Goal: Task Accomplishment & Management: Manage account settings

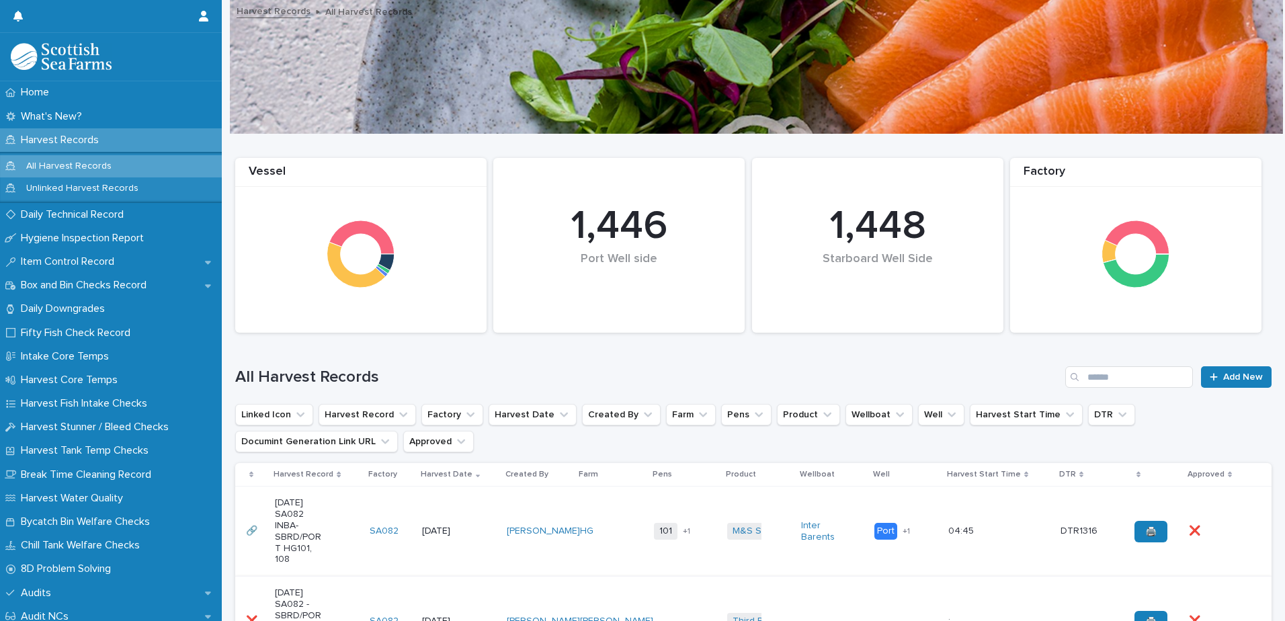
scroll to position [269, 0]
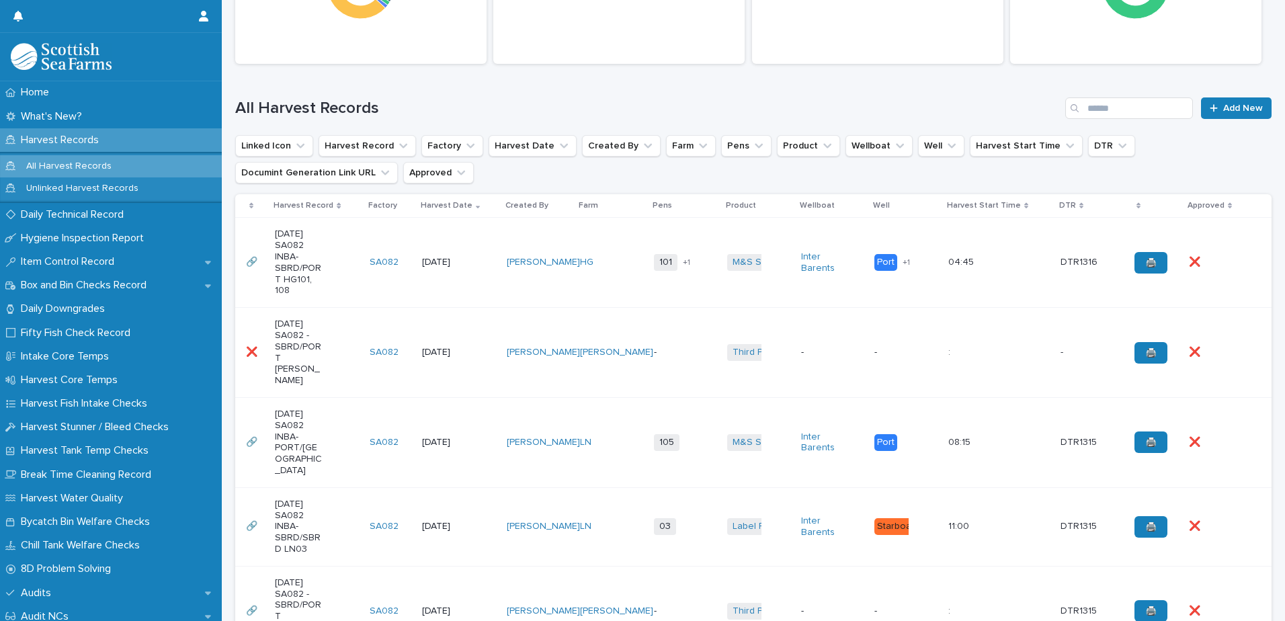
click at [329, 354] on div "[DATE] SA082 -SBRD/PORT [PERSON_NAME]" at bounding box center [317, 352] width 84 height 79
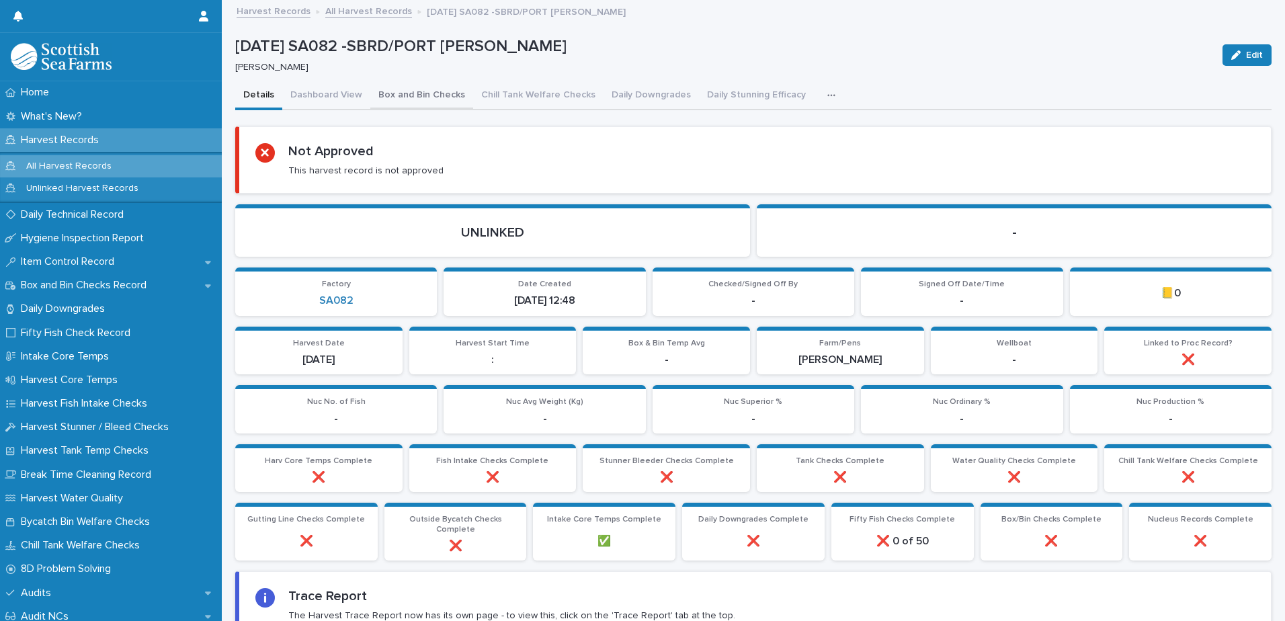
click at [405, 89] on button "Box and Bin Checks" at bounding box center [421, 96] width 103 height 28
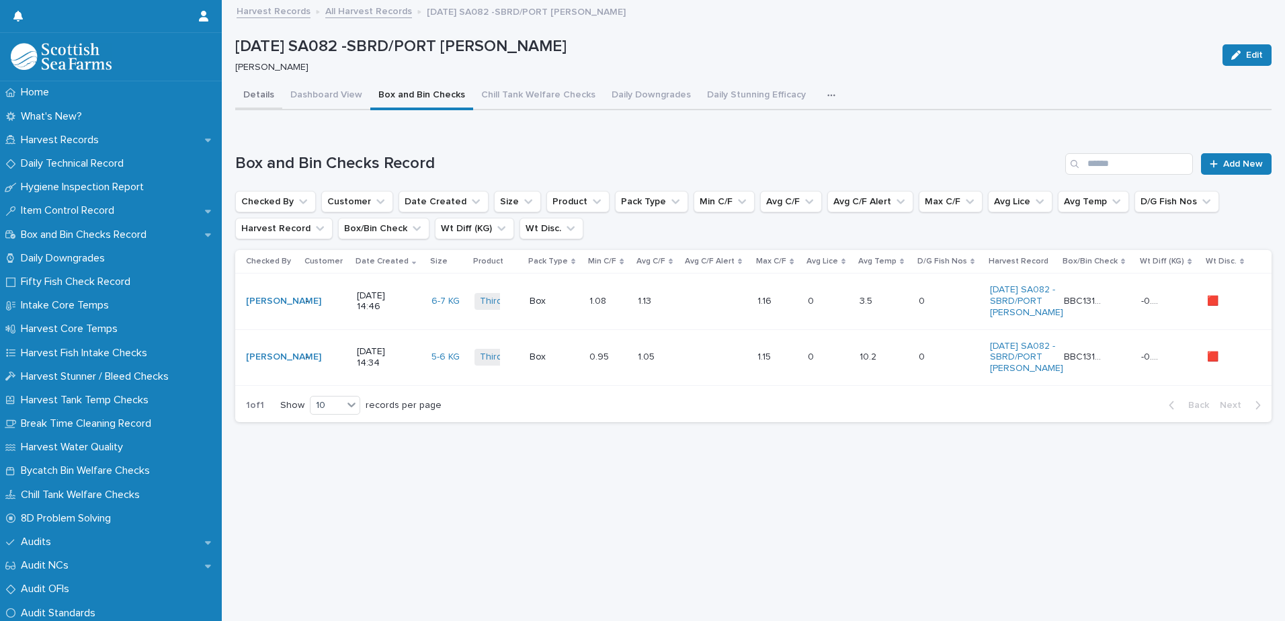
click at [264, 102] on button "Details" at bounding box center [258, 96] width 47 height 28
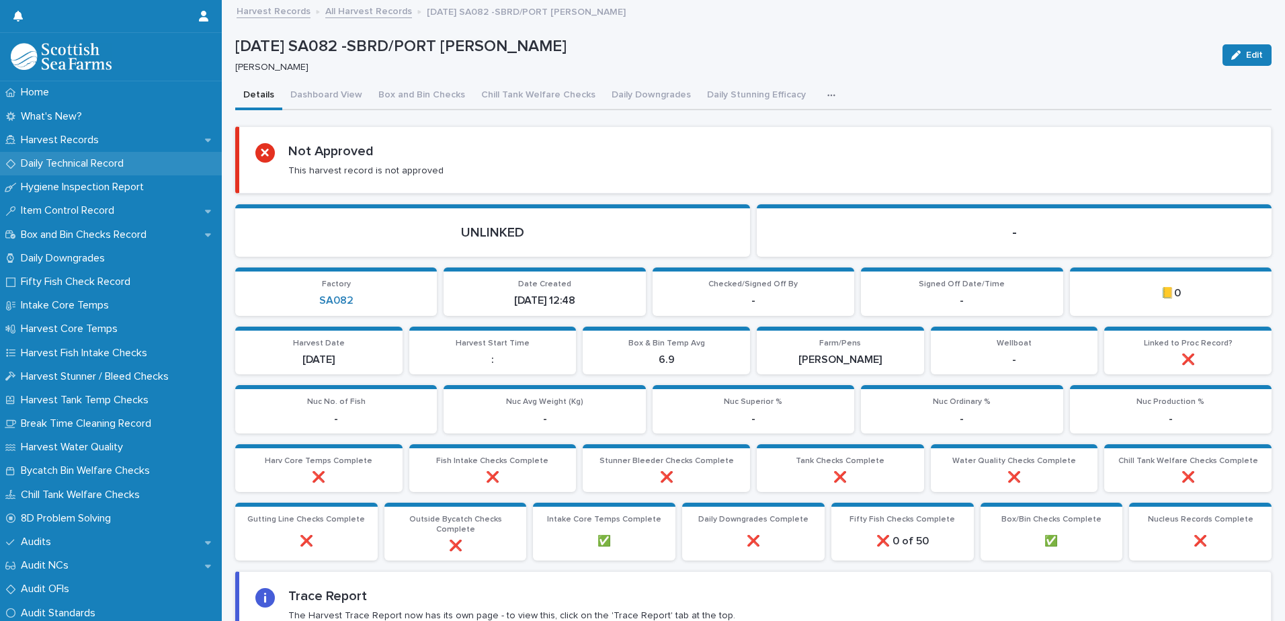
click at [79, 169] on p "Daily Technical Record" at bounding box center [74, 163] width 119 height 13
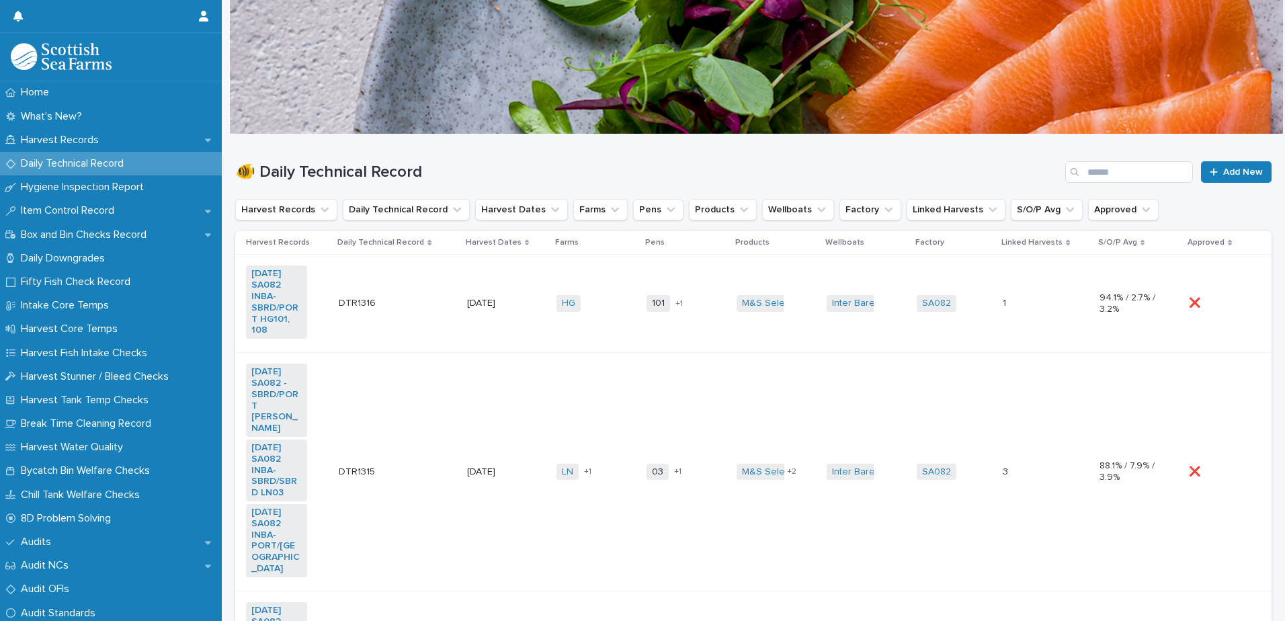
click at [441, 425] on td "DTR1315 DTR1315" at bounding box center [397, 472] width 128 height 239
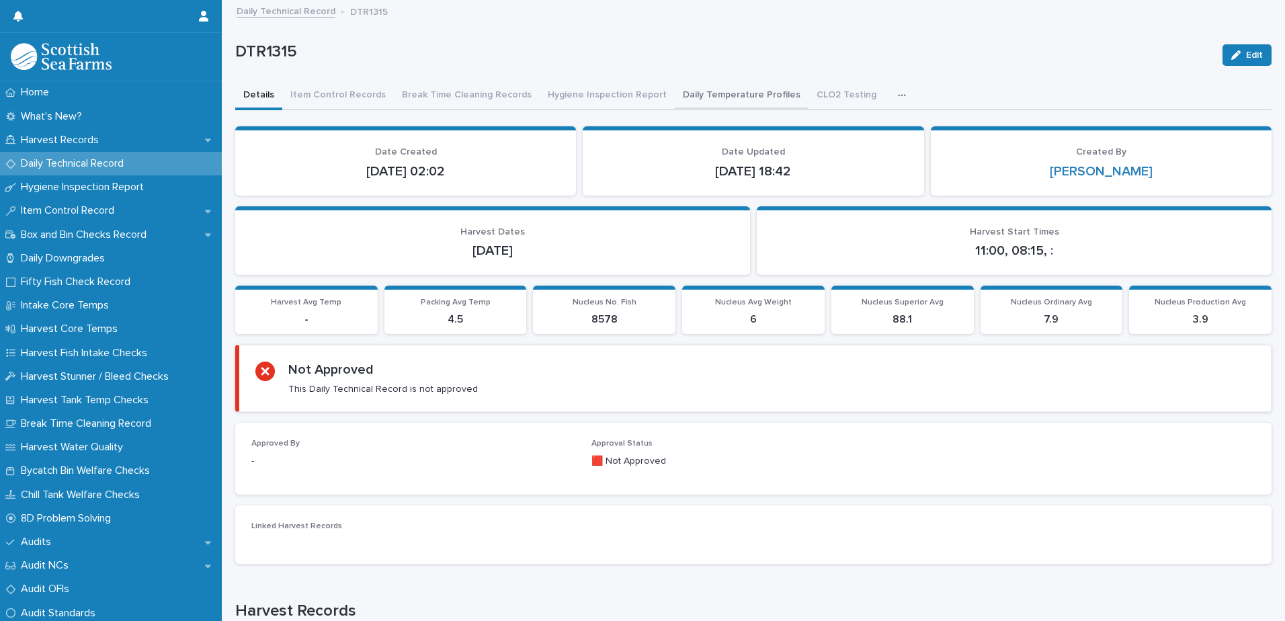
click at [734, 94] on button "Daily Temperature Profiles" at bounding box center [742, 96] width 134 height 28
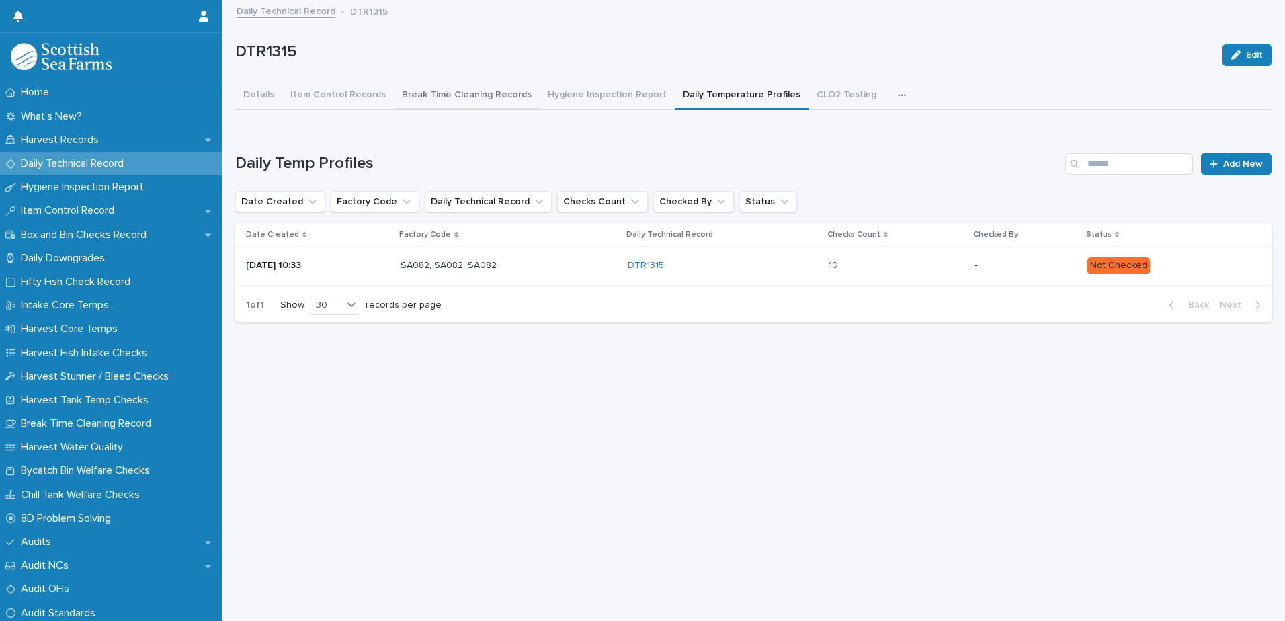
click at [473, 92] on button "Break Time Cleaning Records" at bounding box center [467, 96] width 146 height 28
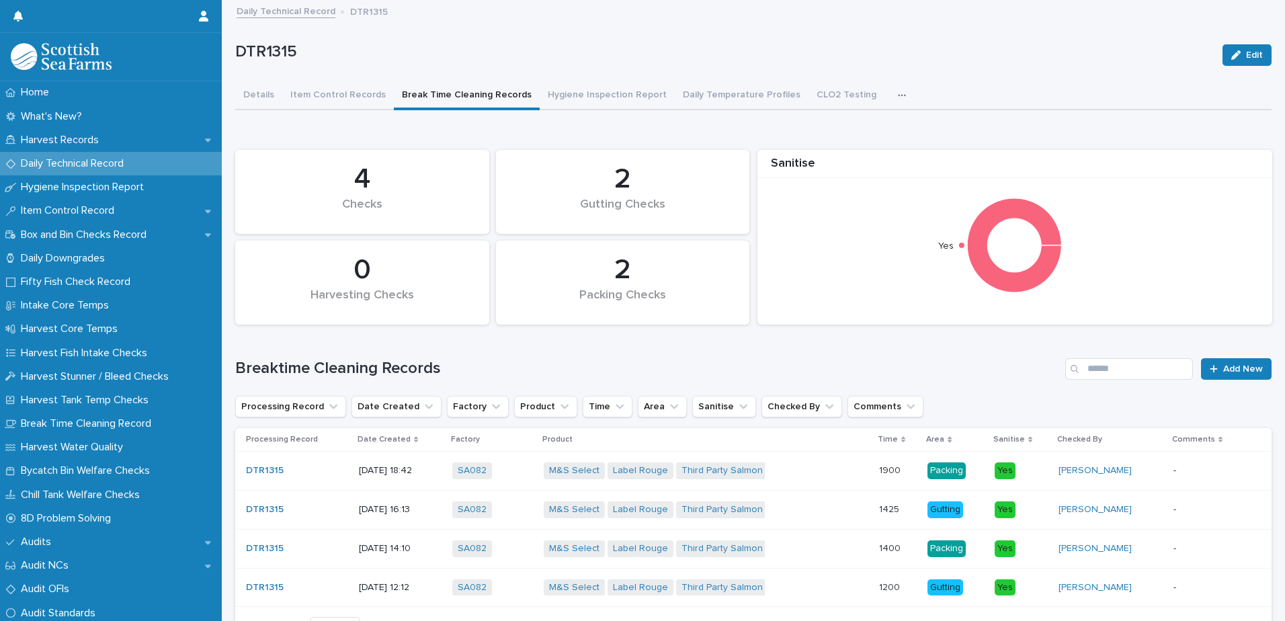
click at [132, 163] on p "Daily Technical Record" at bounding box center [74, 163] width 119 height 13
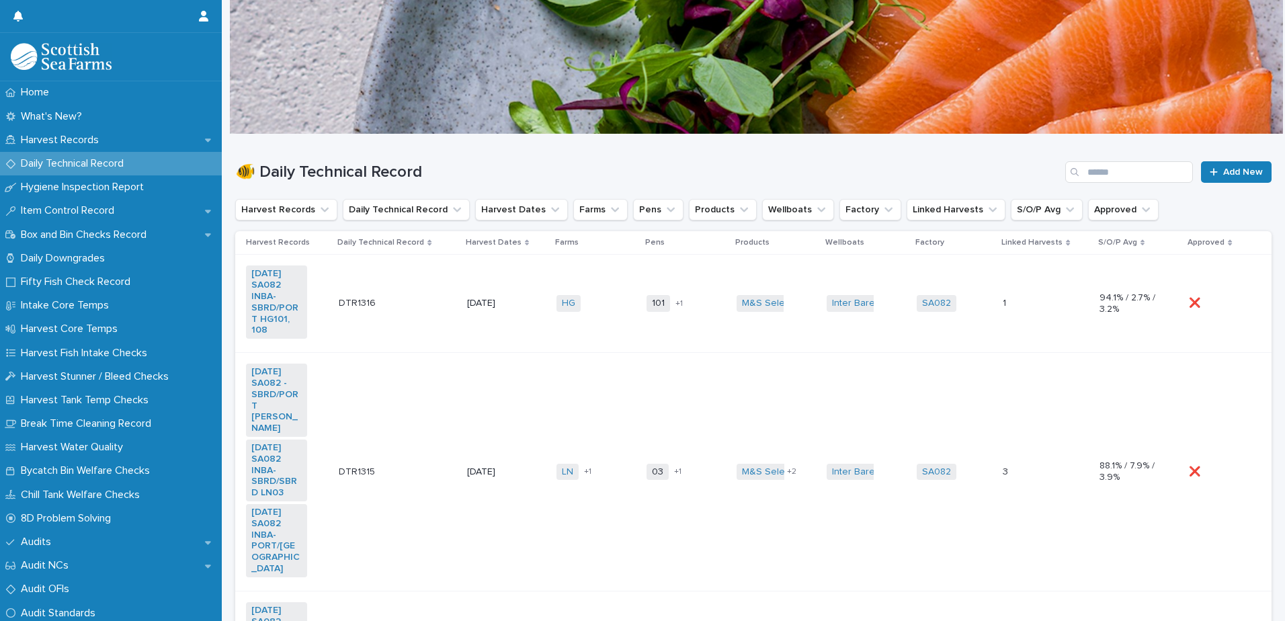
click at [425, 305] on div "DTR1316 DTR1316" at bounding box center [398, 303] width 118 height 22
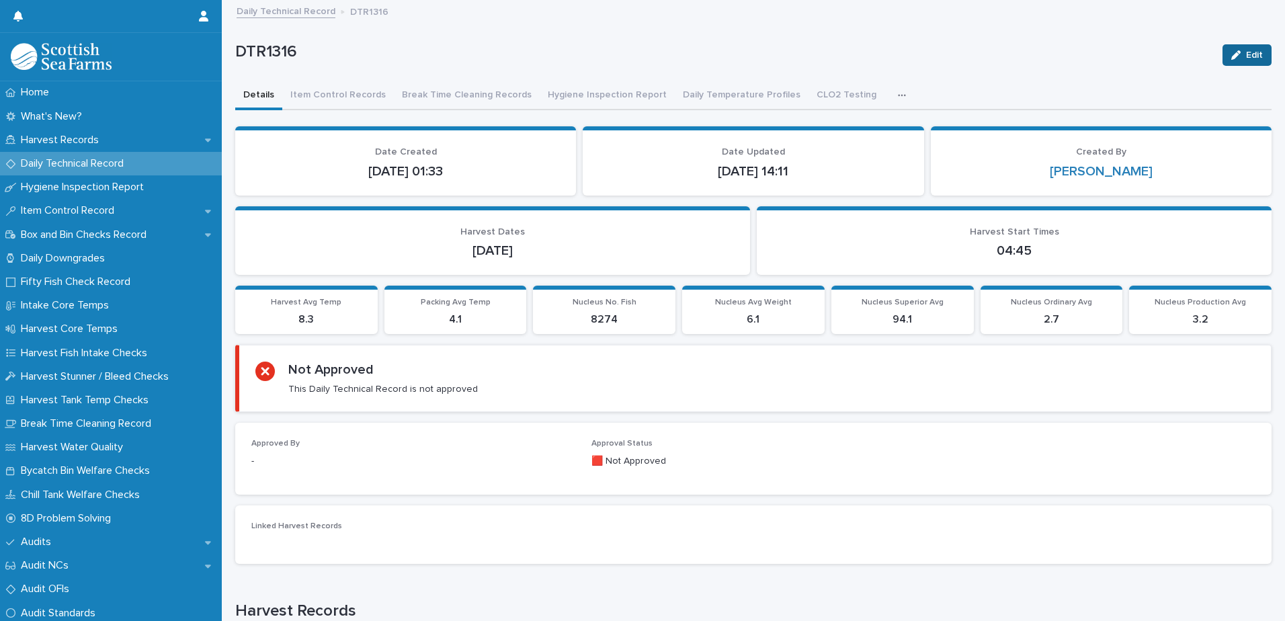
click at [1228, 64] on button "Edit" at bounding box center [1247, 55] width 49 height 22
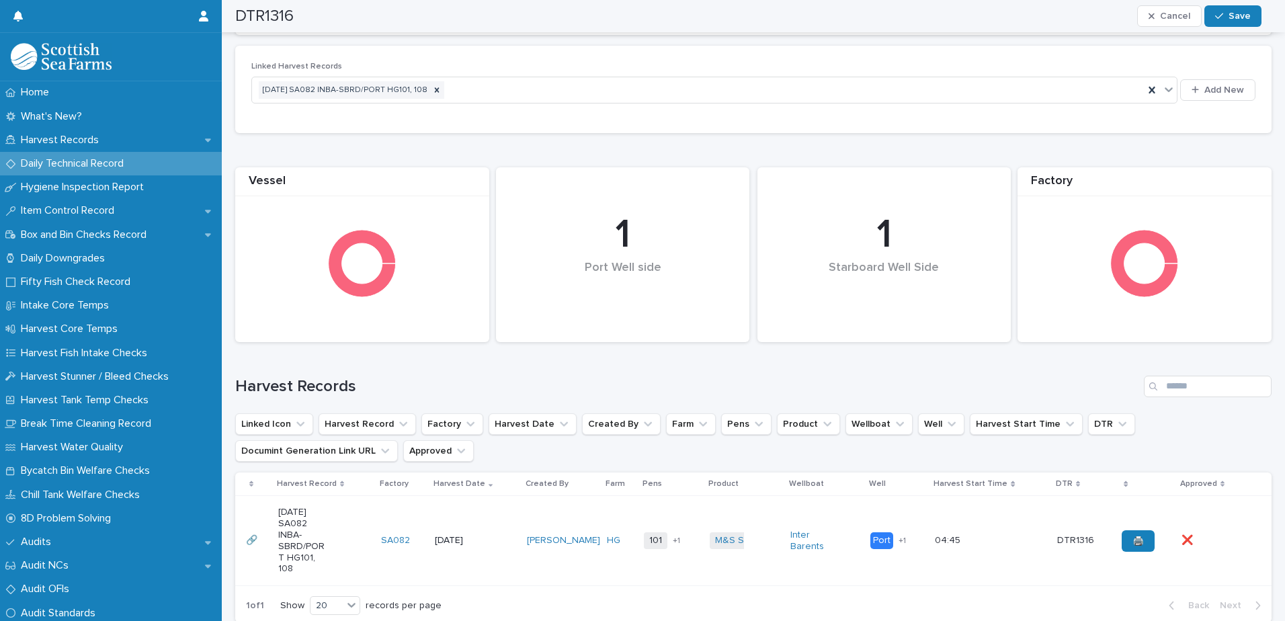
scroll to position [235, 0]
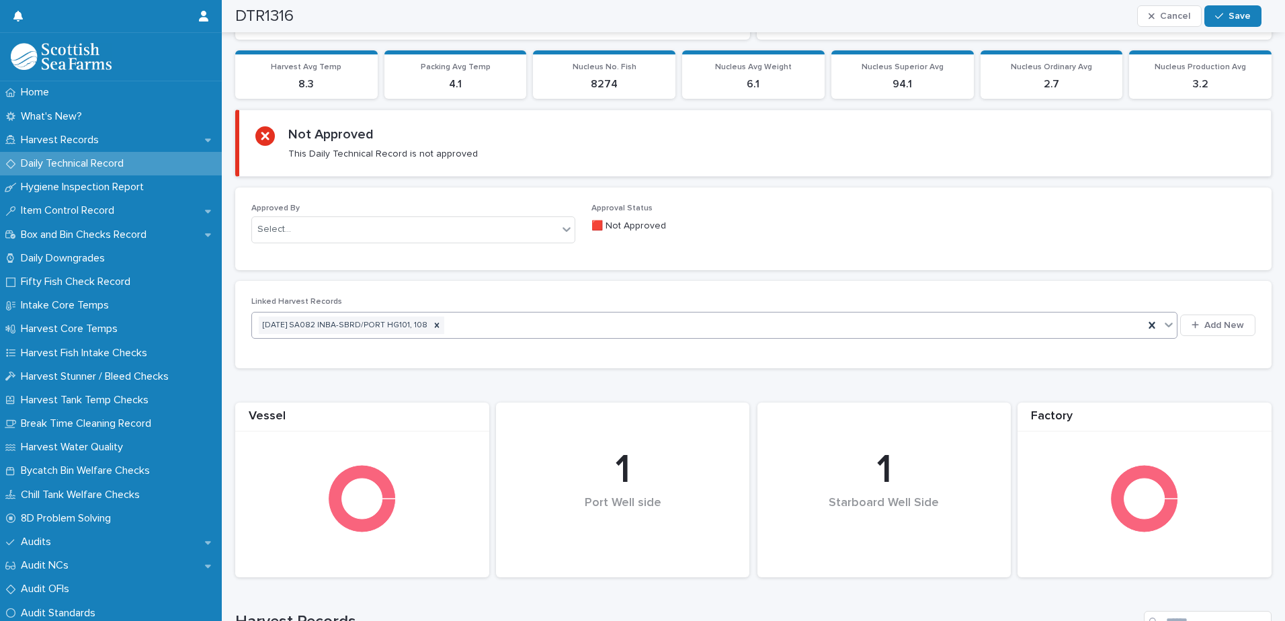
click at [551, 332] on div "[DATE] SA082 INBA-SBRD/PORT HG101, 108" at bounding box center [698, 326] width 892 height 24
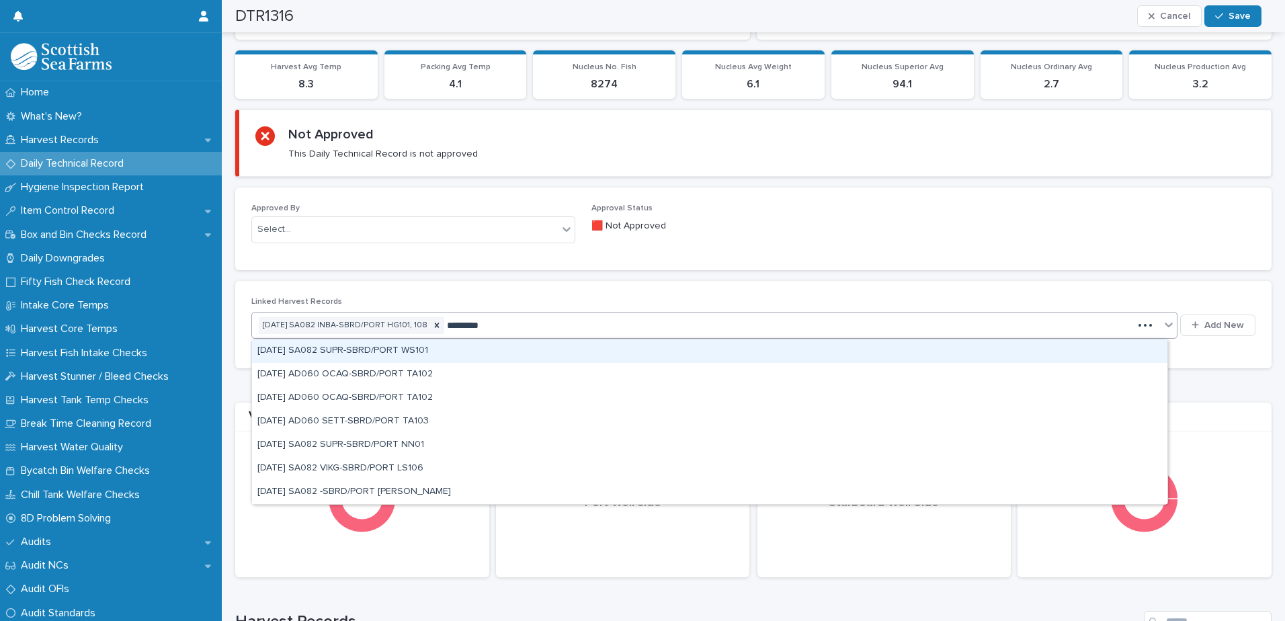
type input "**********"
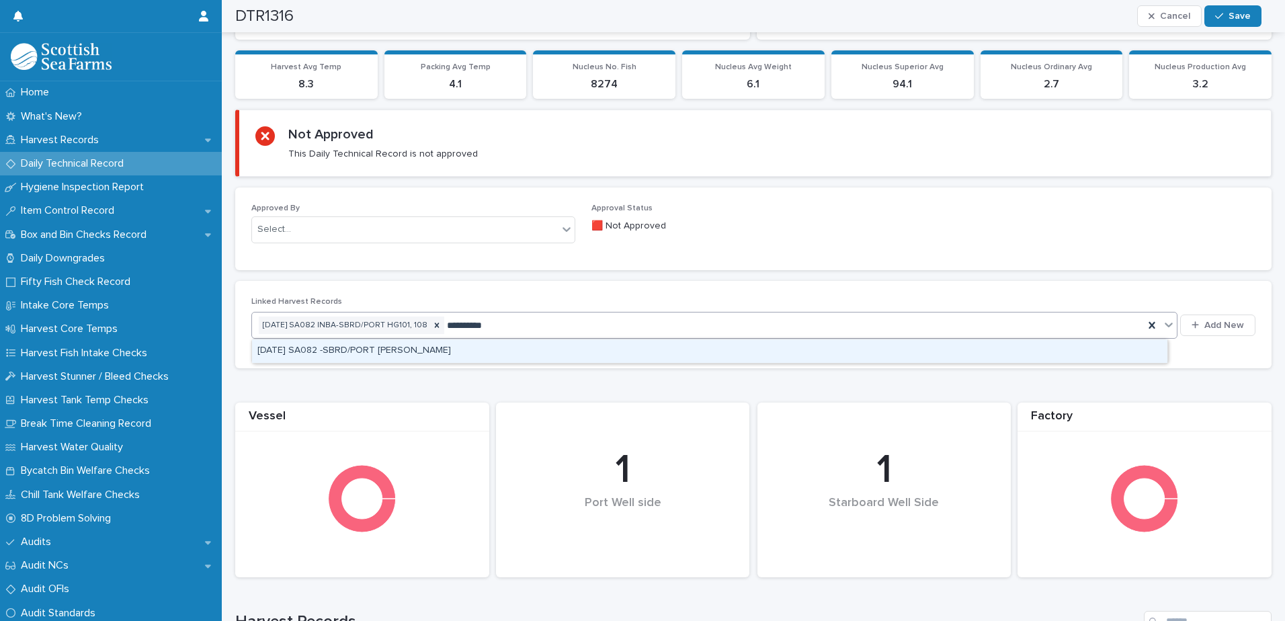
click at [461, 350] on div "[DATE] SA082 -SBRD/PORT [PERSON_NAME]" at bounding box center [710, 351] width 916 height 24
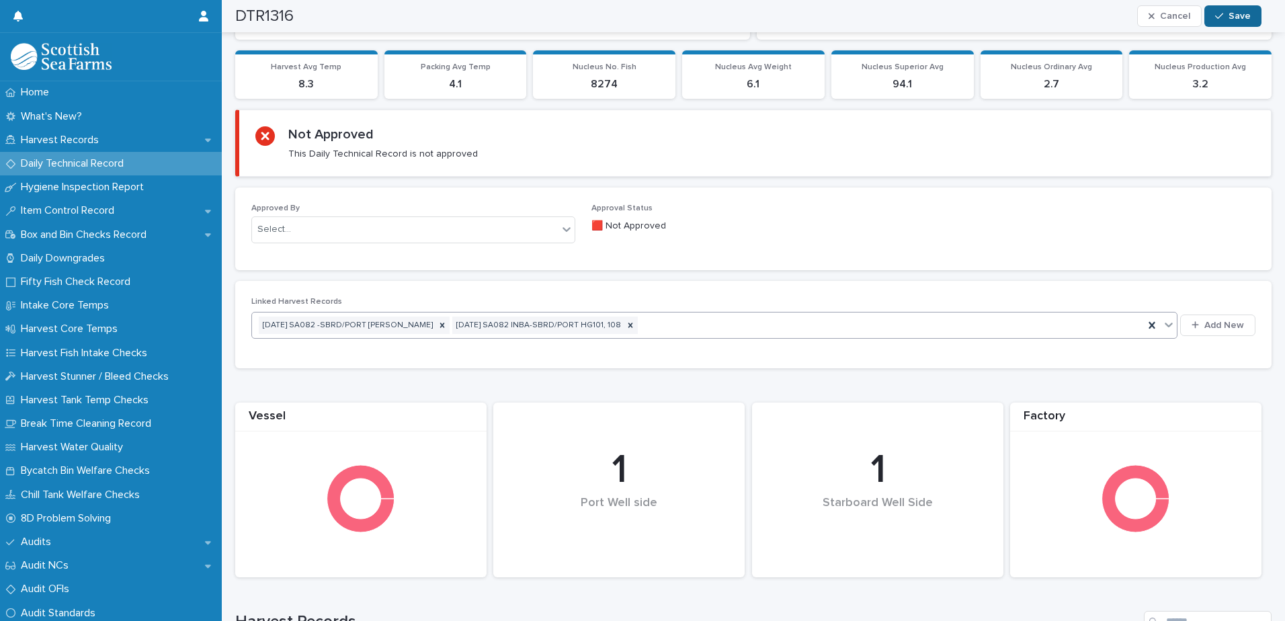
click at [1231, 13] on span "Save" at bounding box center [1240, 15] width 22 height 9
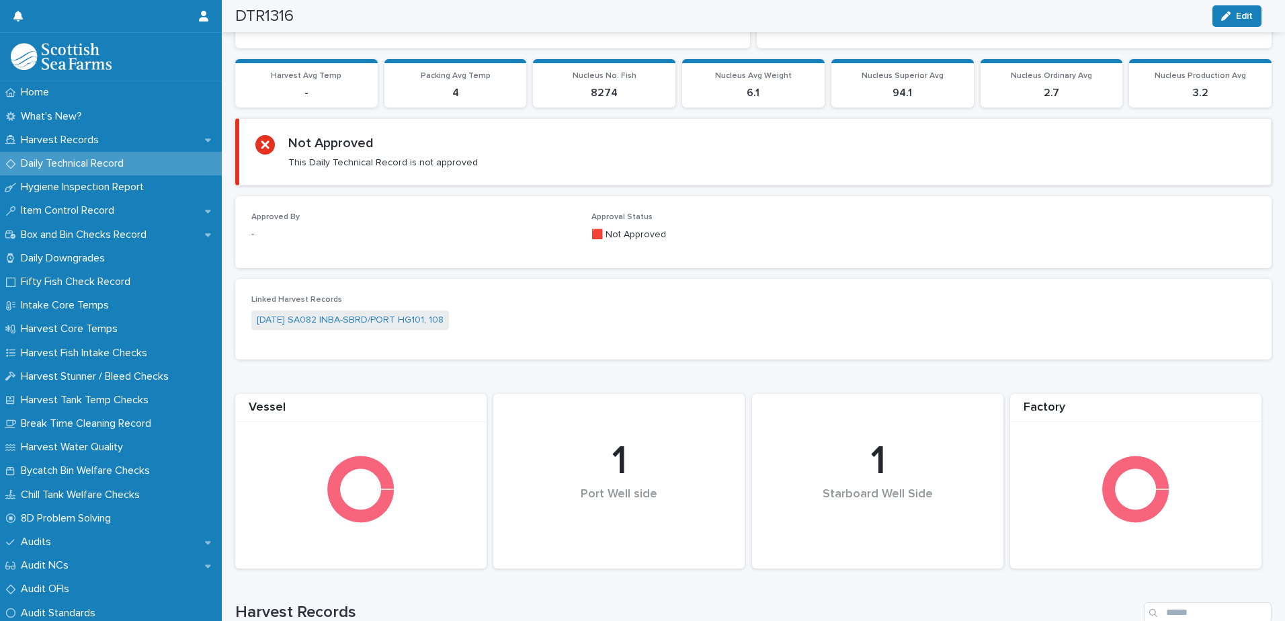
scroll to position [39, 0]
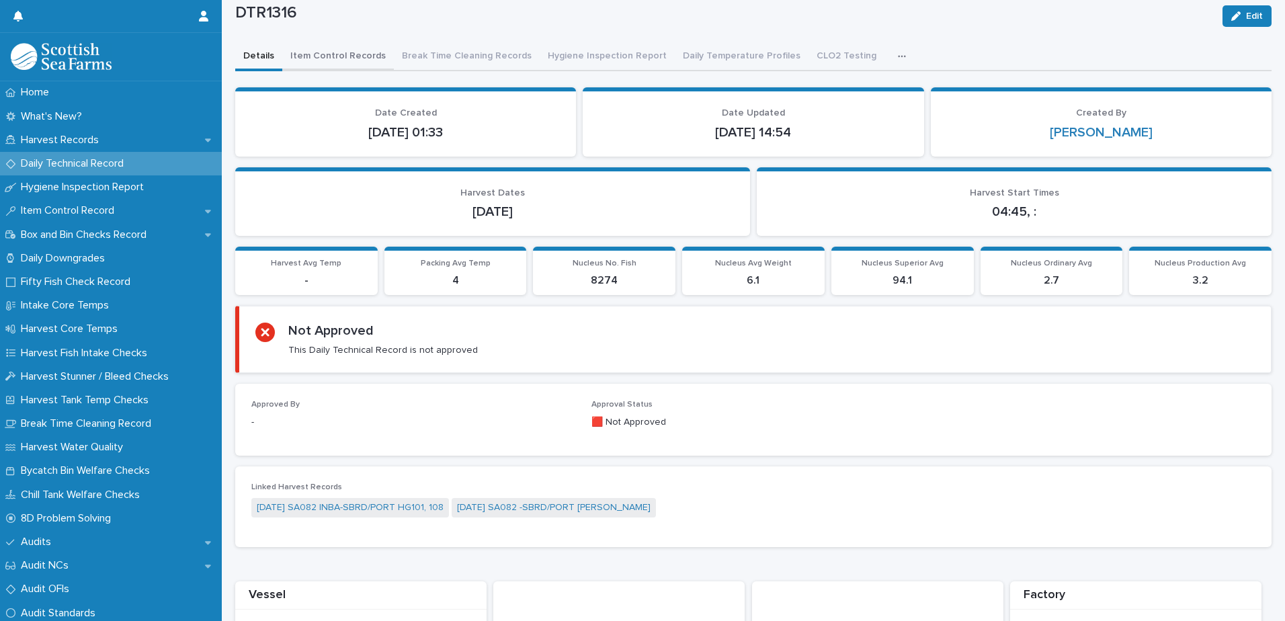
click at [339, 56] on div "DTR1316 Edit DTR1316 Edit Sorry, there was an error saving your record. Please …" at bounding box center [753, 549] width 1037 height 1175
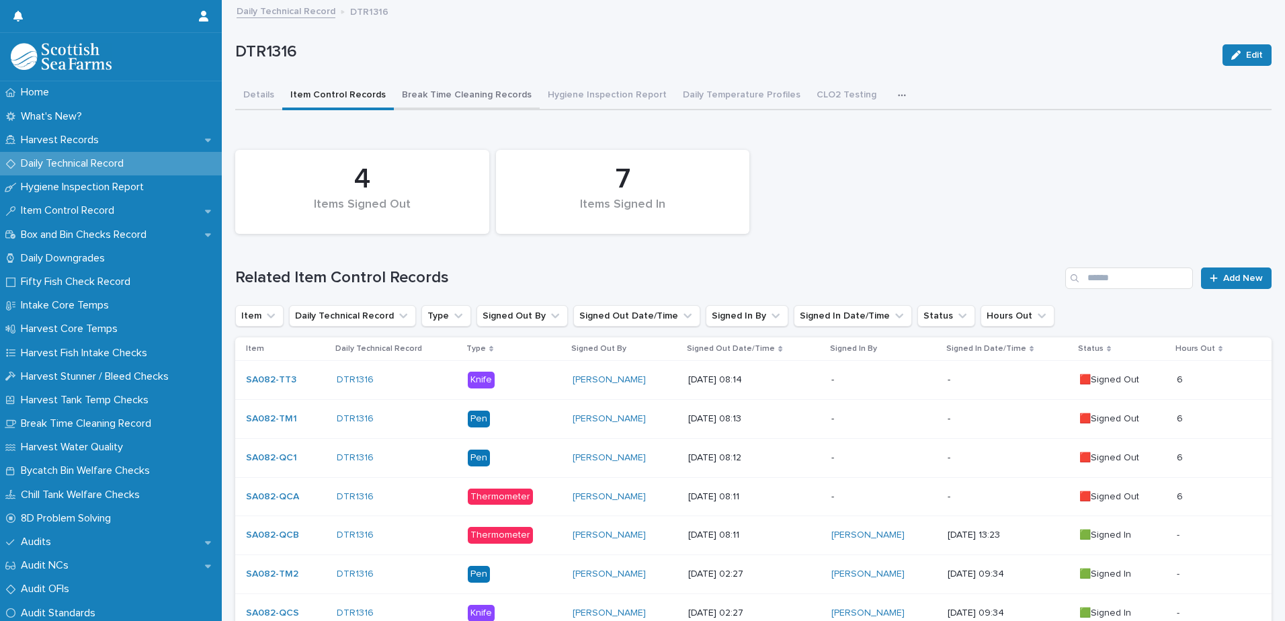
click at [447, 97] on button "Break Time Cleaning Records" at bounding box center [467, 96] width 146 height 28
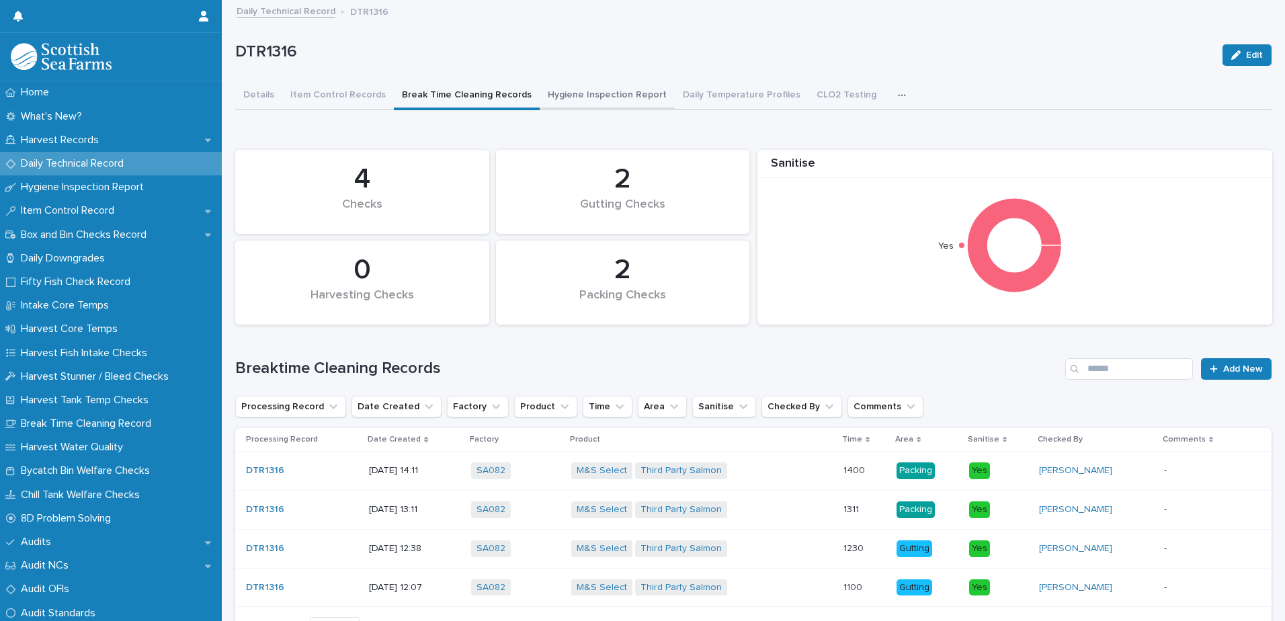
click at [612, 93] on button "Hygiene Inspection Report" at bounding box center [607, 96] width 135 height 28
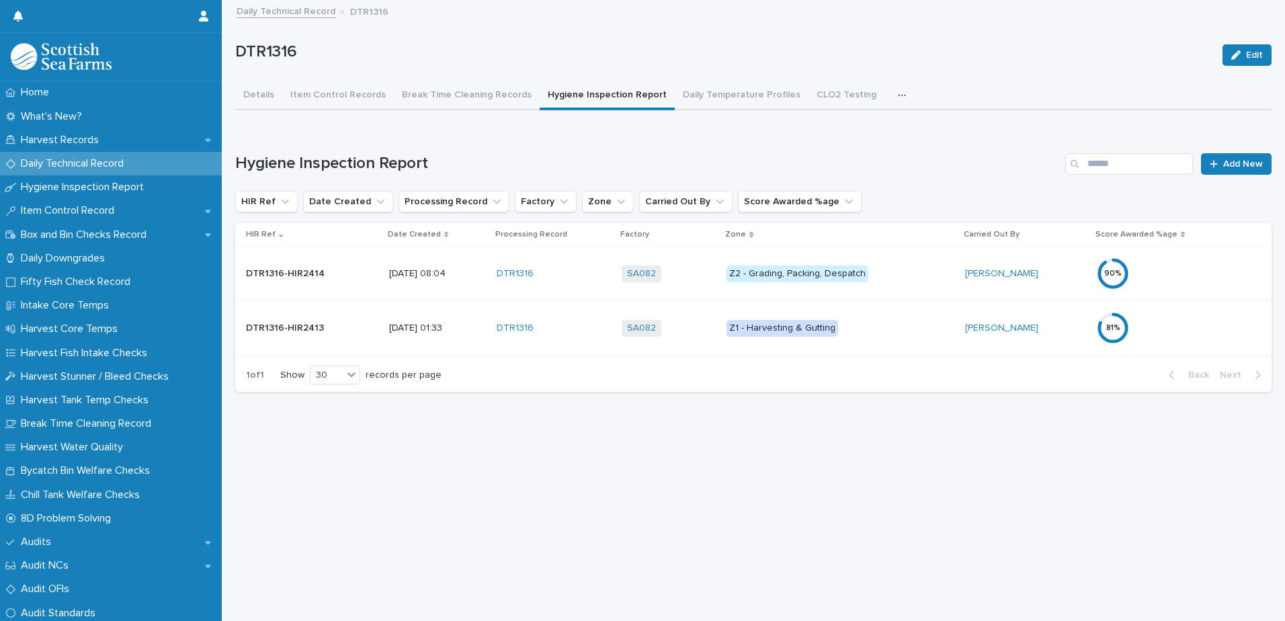
click at [925, 326] on p "Z1 - Harvesting & Gutting" at bounding box center [841, 328] width 228 height 17
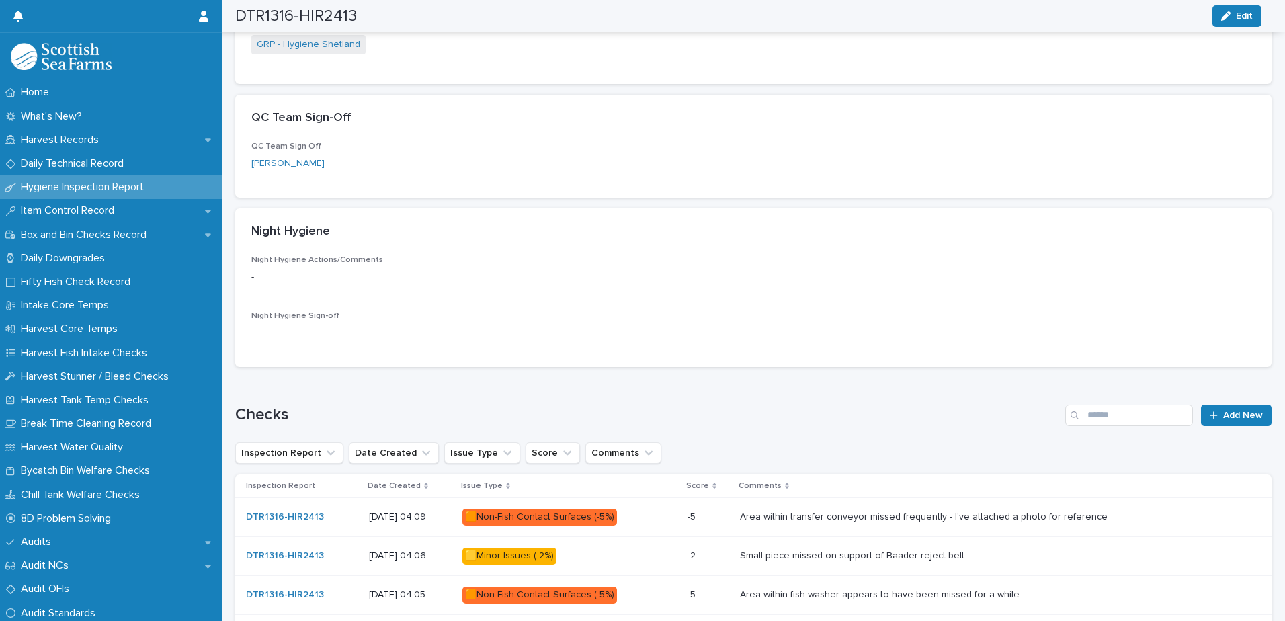
scroll to position [549, 0]
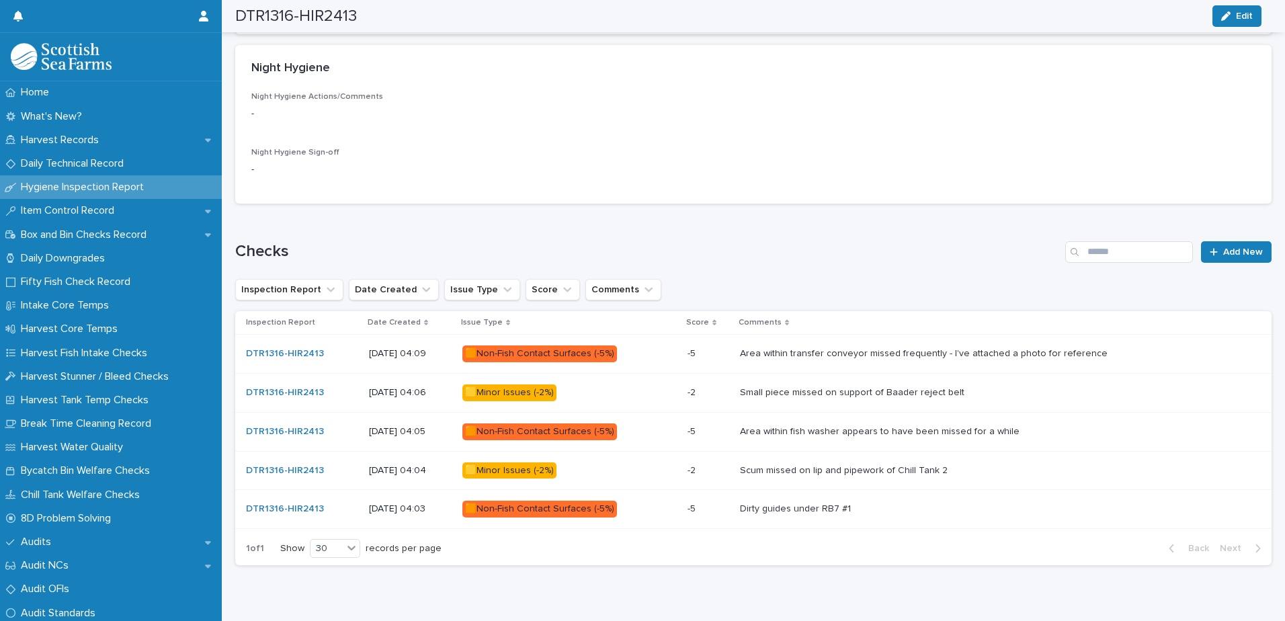
click at [682, 361] on td "🟧Non-Fish Contact Surfaces (-5%)" at bounding box center [569, 354] width 225 height 39
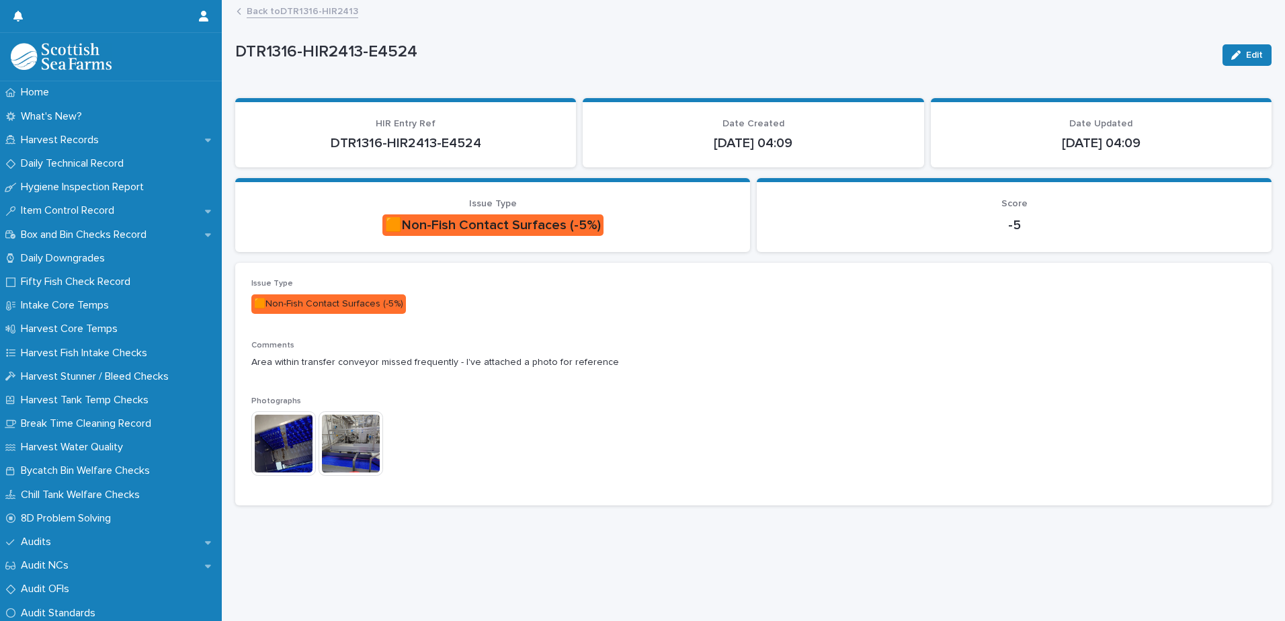
click at [295, 462] on img at bounding box center [283, 443] width 65 height 65
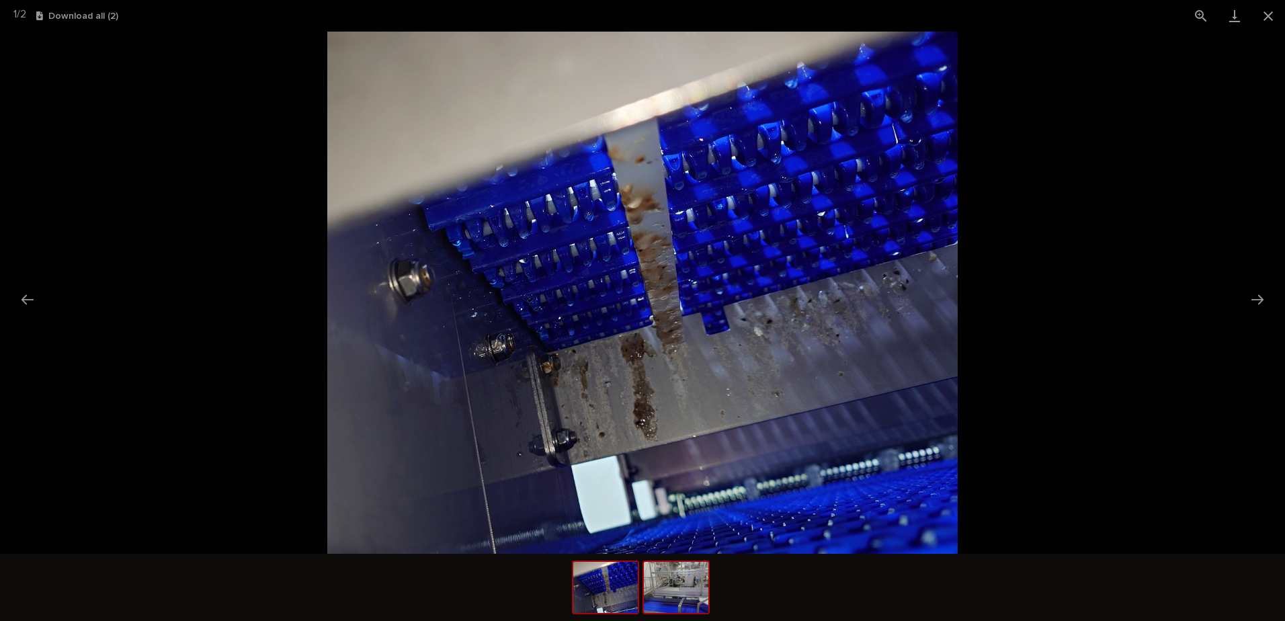
click at [691, 599] on img at bounding box center [676, 587] width 65 height 51
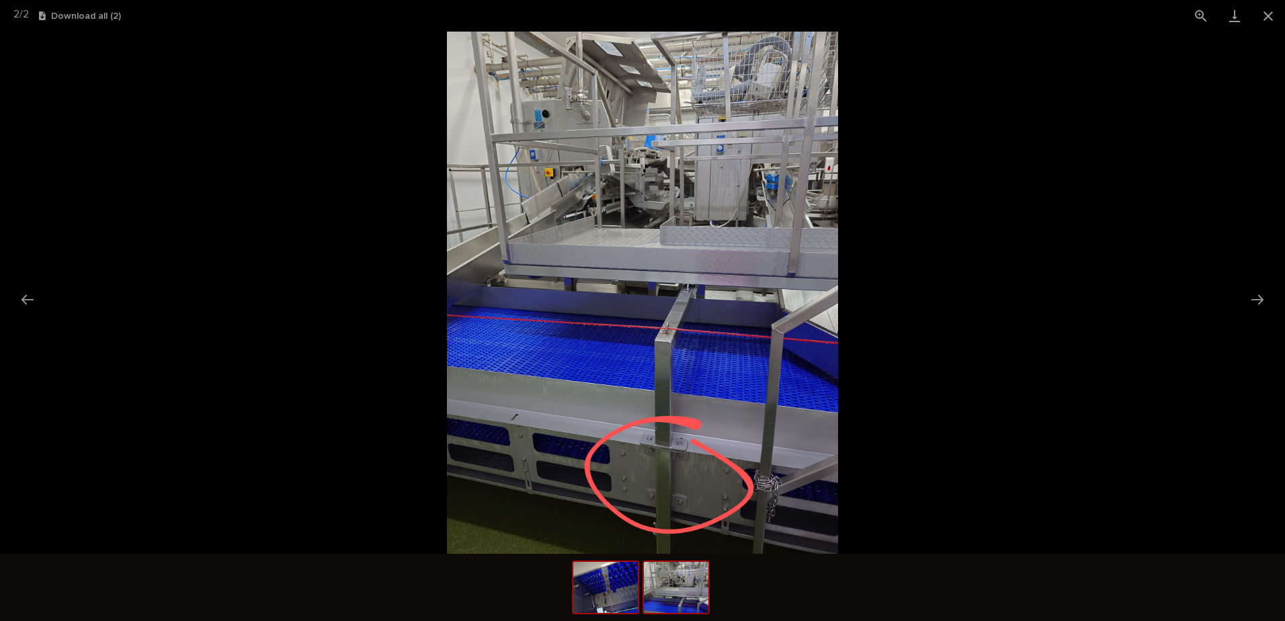
click at [608, 610] on img at bounding box center [605, 587] width 65 height 51
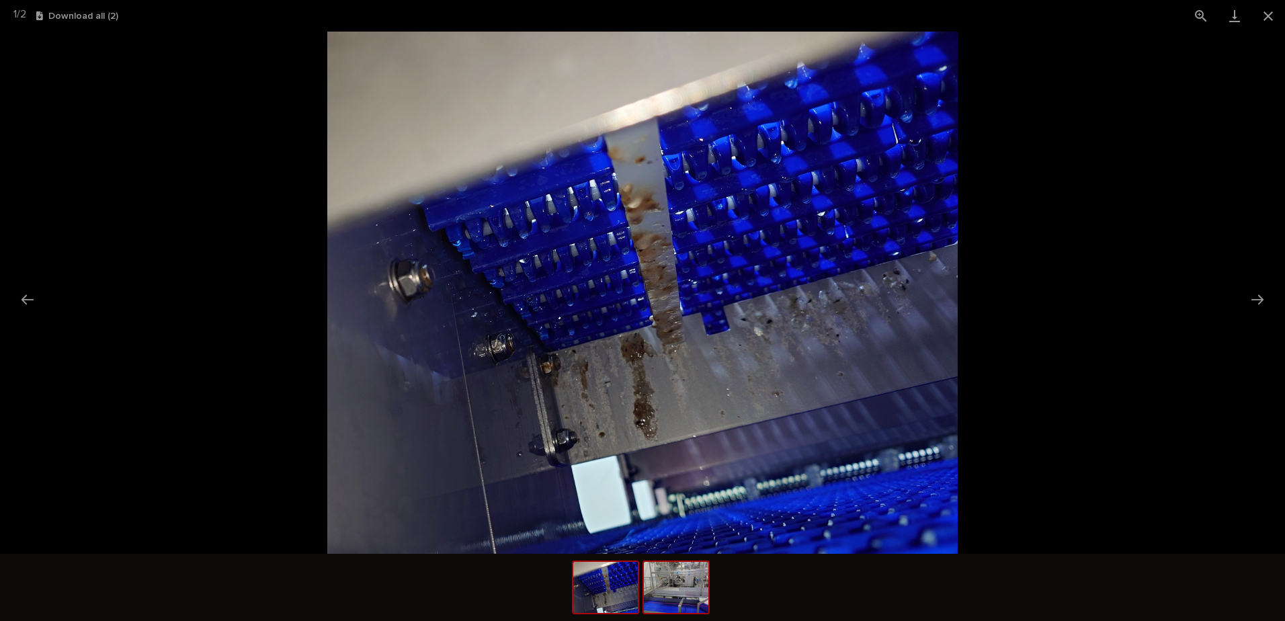
click at [682, 602] on img at bounding box center [676, 587] width 65 height 51
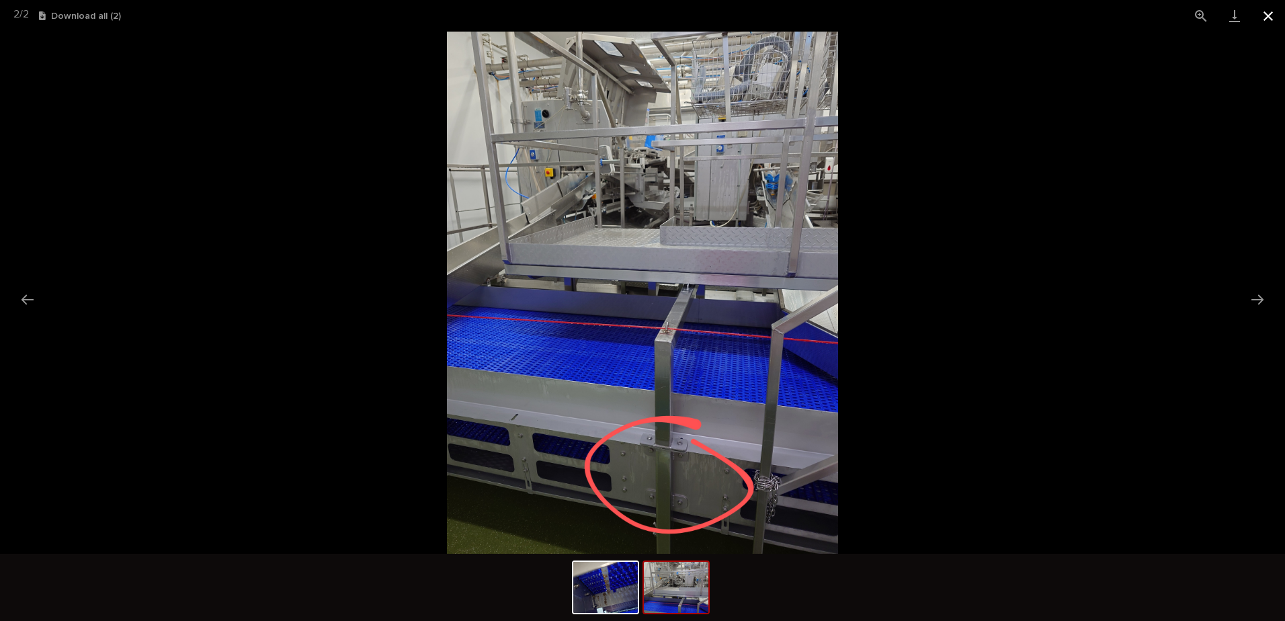
click at [1270, 18] on button "Close gallery" at bounding box center [1269, 16] width 34 height 32
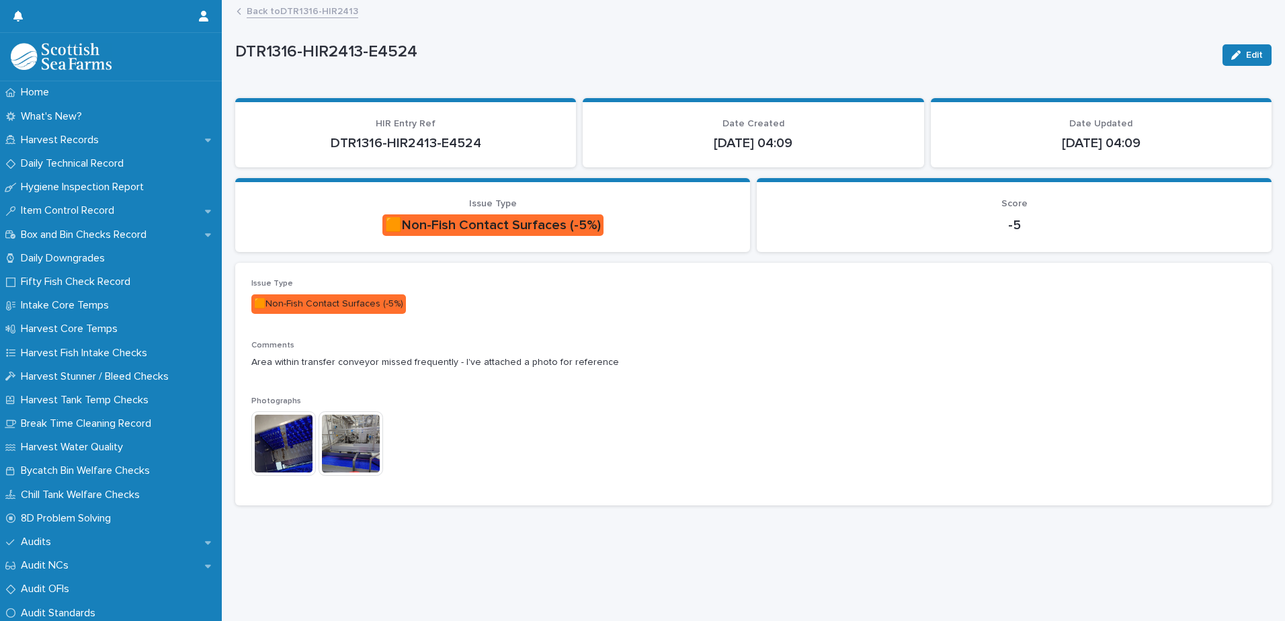
click at [313, 7] on link "Back to DTR1316-HIR2413" at bounding box center [303, 10] width 112 height 15
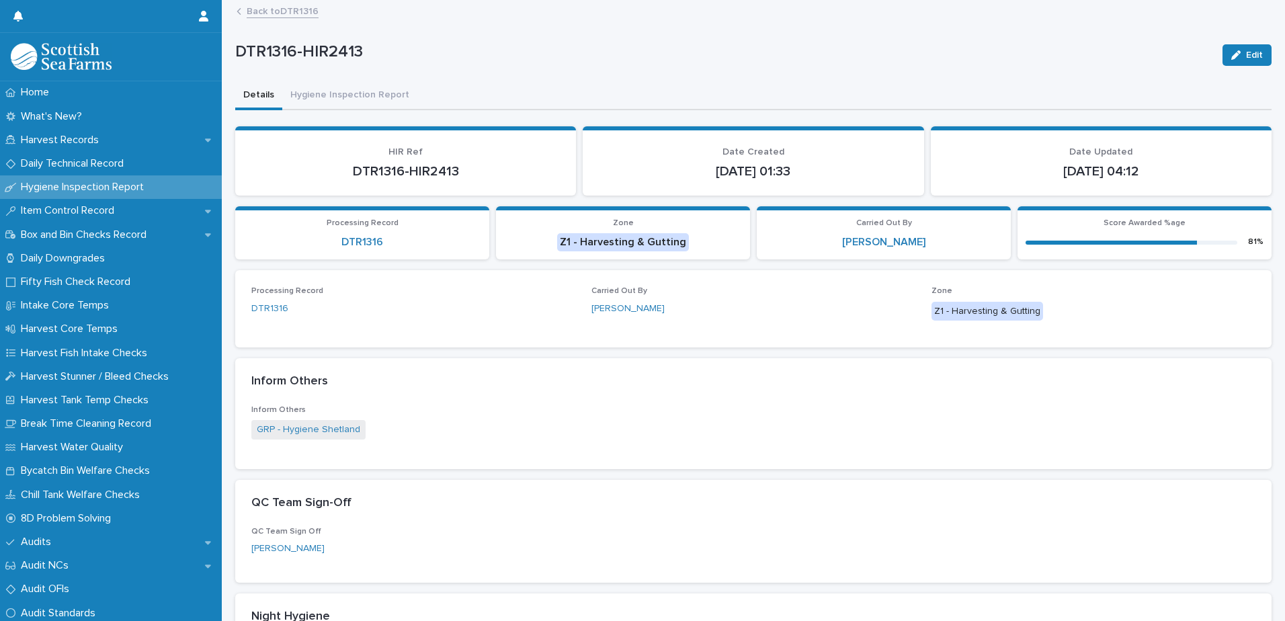
click at [303, 12] on link "Back to DTR1316" at bounding box center [283, 10] width 72 height 15
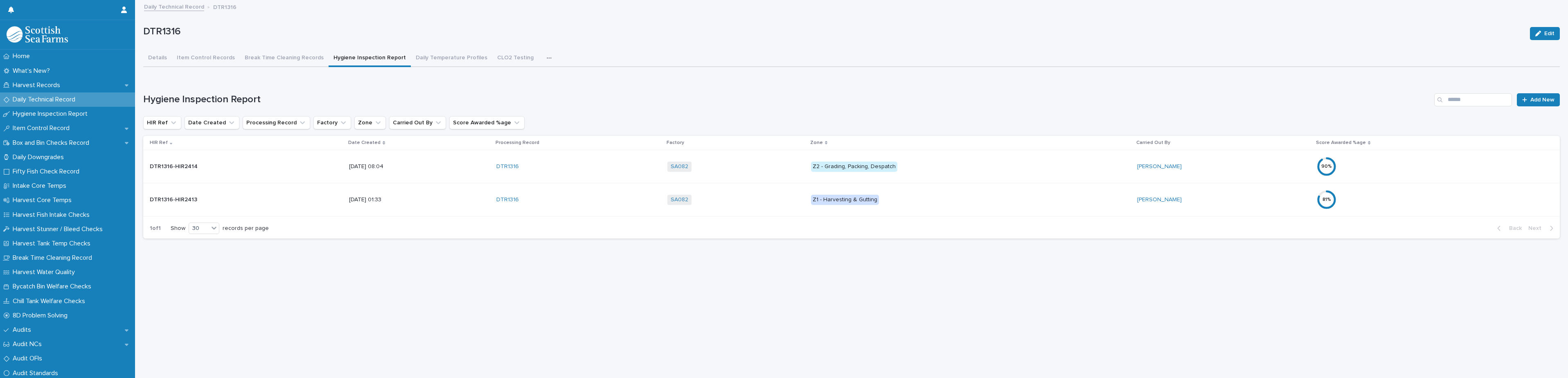
click at [782, 178] on td "SA082 + 0" at bounding box center [736, 167] width 144 height 33
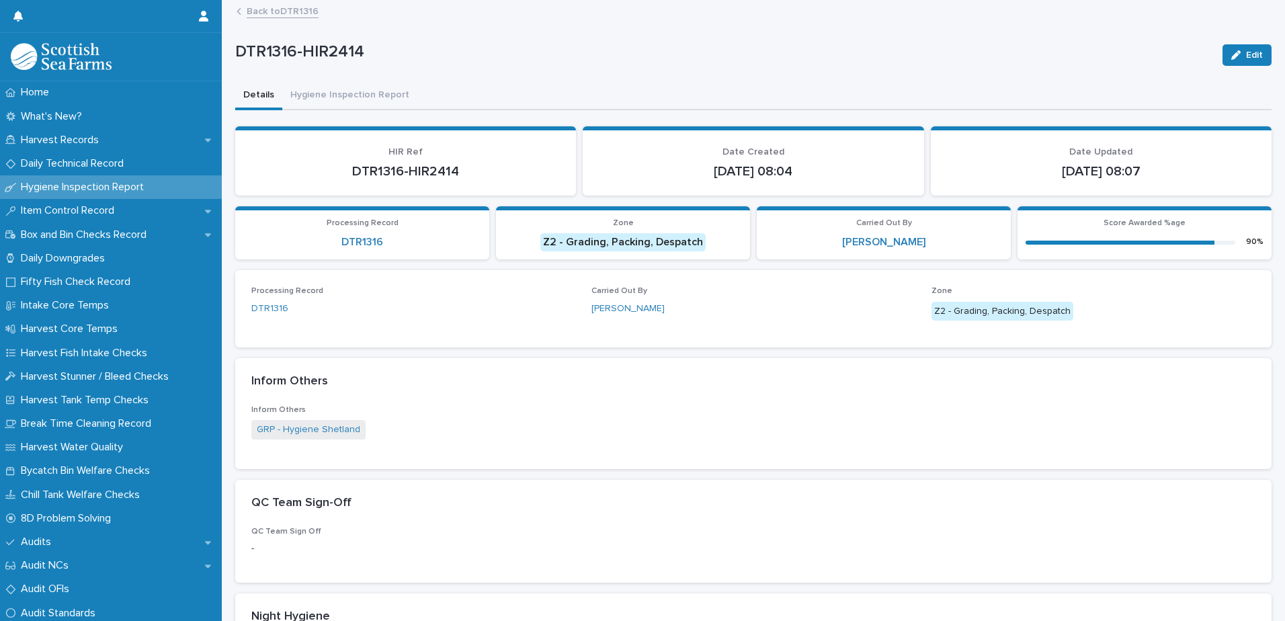
click at [643, 293] on p "Carried Out By" at bounding box center [754, 290] width 324 height 9
drag, startPoint x: 643, startPoint y: 293, endPoint x: 649, endPoint y: 288, distance: 8.6
click at [643, 293] on p "Carried Out By" at bounding box center [754, 290] width 324 height 9
click at [649, 288] on p "Carried Out By" at bounding box center [754, 290] width 324 height 9
drag, startPoint x: 649, startPoint y: 288, endPoint x: 657, endPoint y: 295, distance: 10.5
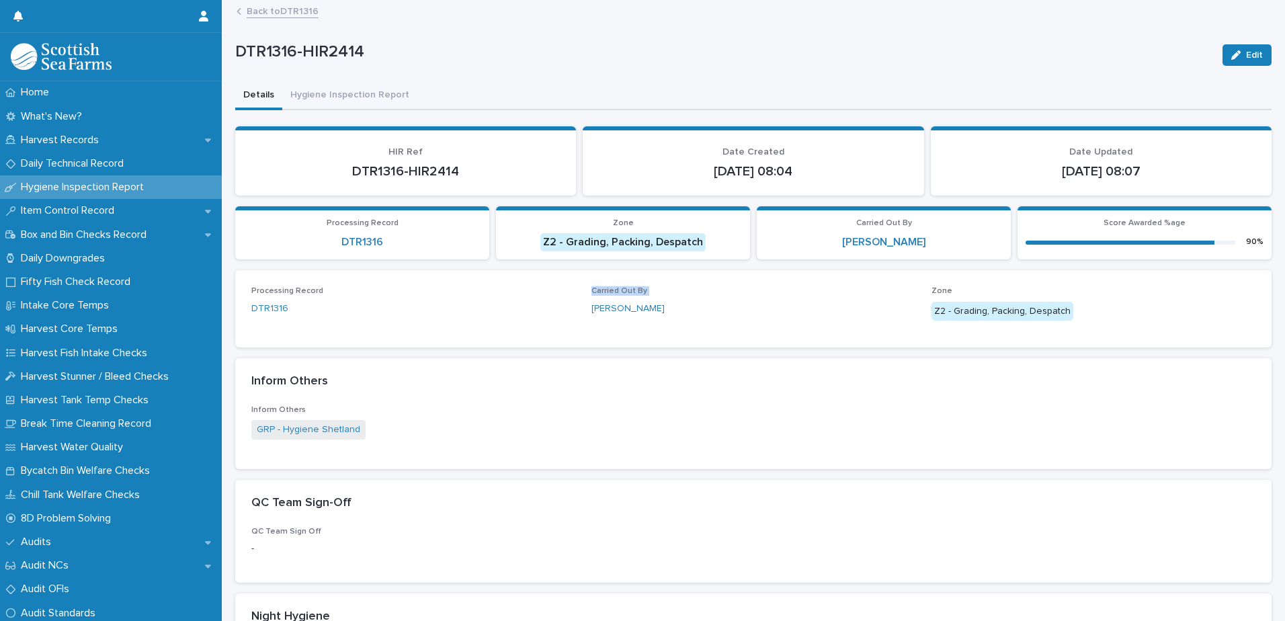
click at [653, 291] on p "Carried Out By" at bounding box center [754, 290] width 324 height 9
click at [657, 295] on p "Carried Out By" at bounding box center [754, 290] width 324 height 9
click at [296, 15] on link "Back to DTR1316" at bounding box center [283, 10] width 72 height 15
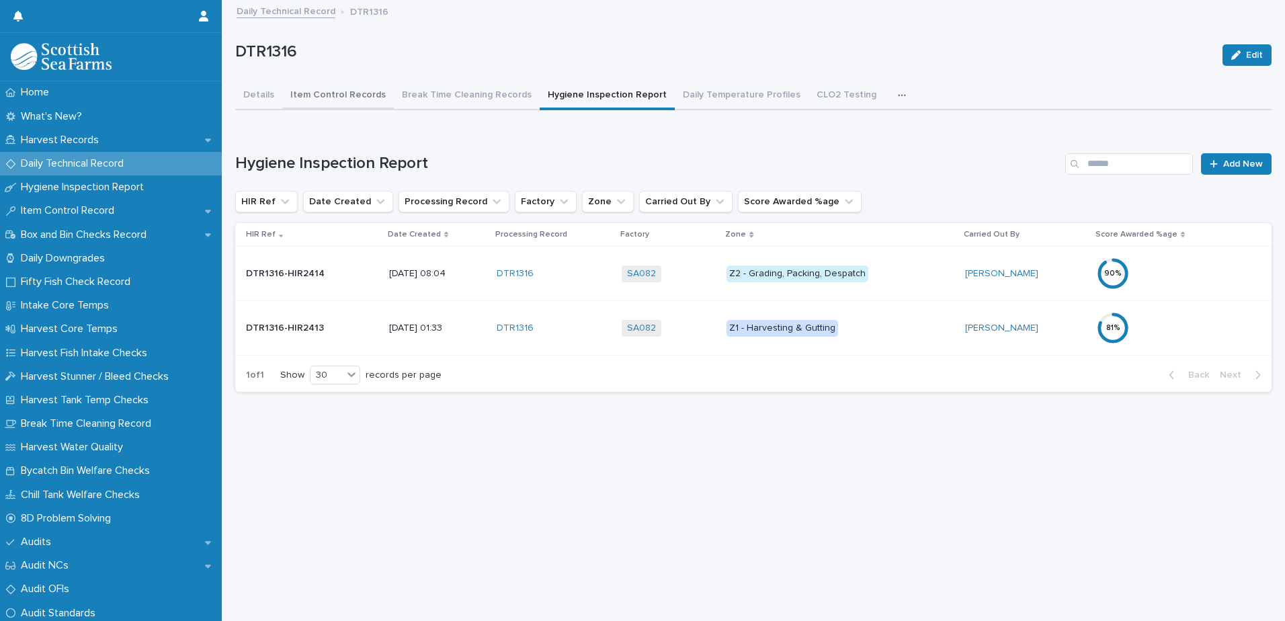
click at [361, 101] on button "Item Control Records" at bounding box center [338, 96] width 112 height 28
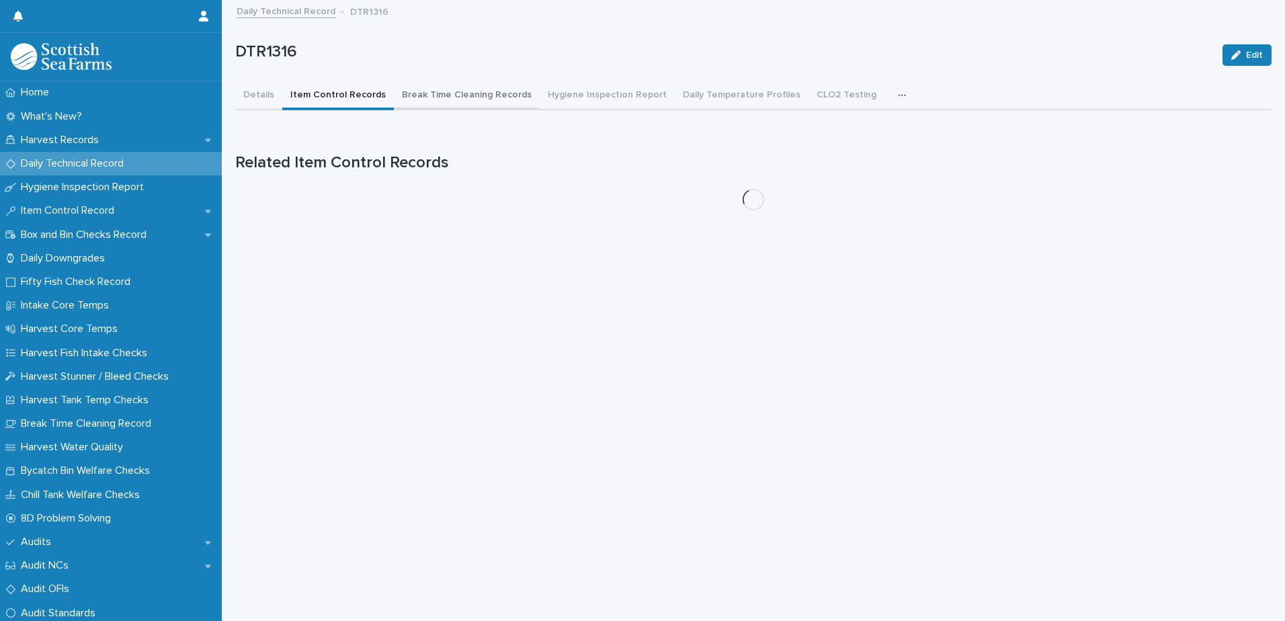
click at [424, 97] on button "Break Time Cleaning Records" at bounding box center [467, 96] width 146 height 28
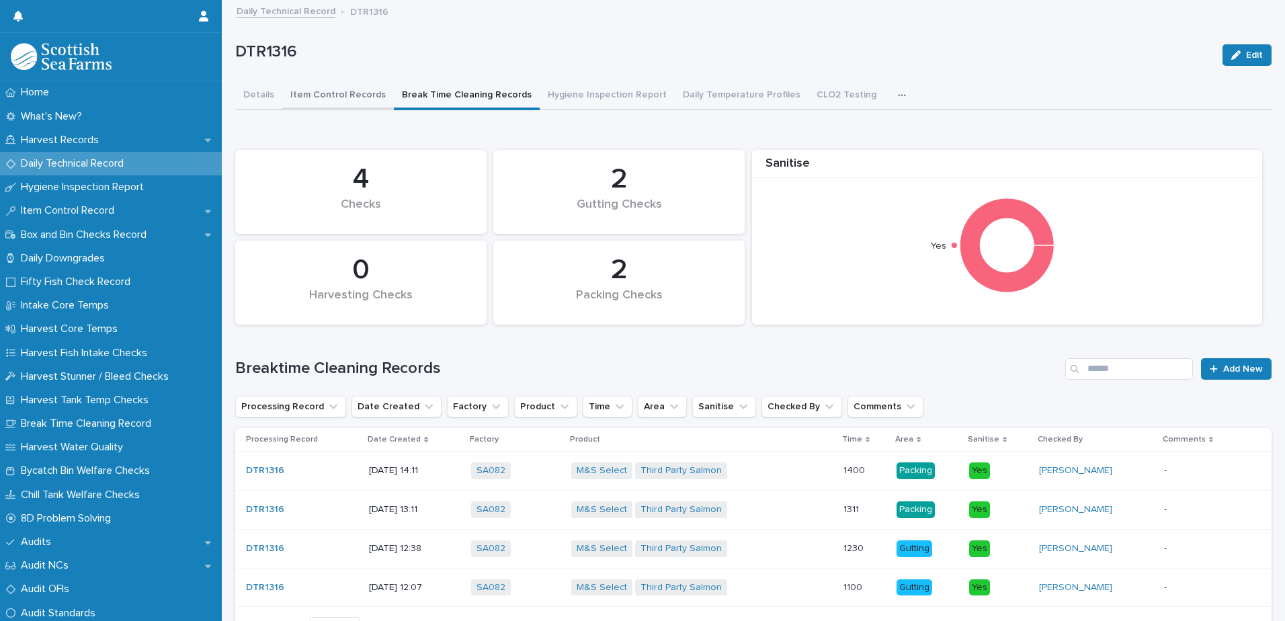
click at [341, 99] on button "Item Control Records" at bounding box center [338, 96] width 112 height 28
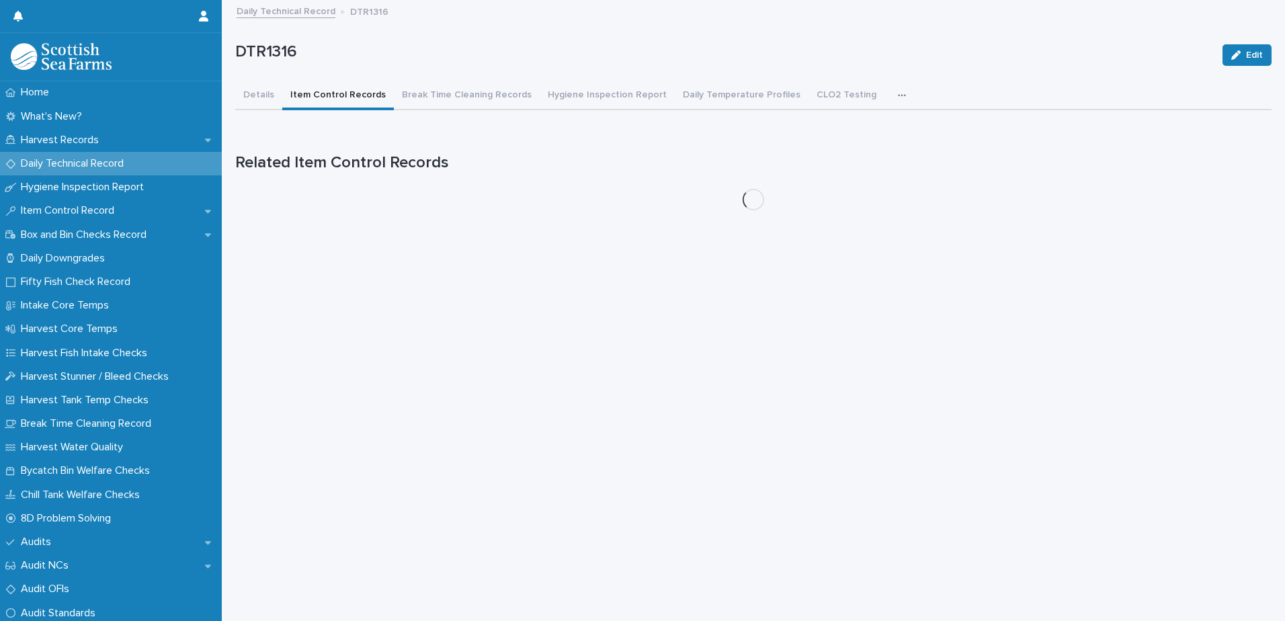
click at [341, 99] on button "Item Control Records" at bounding box center [338, 96] width 112 height 28
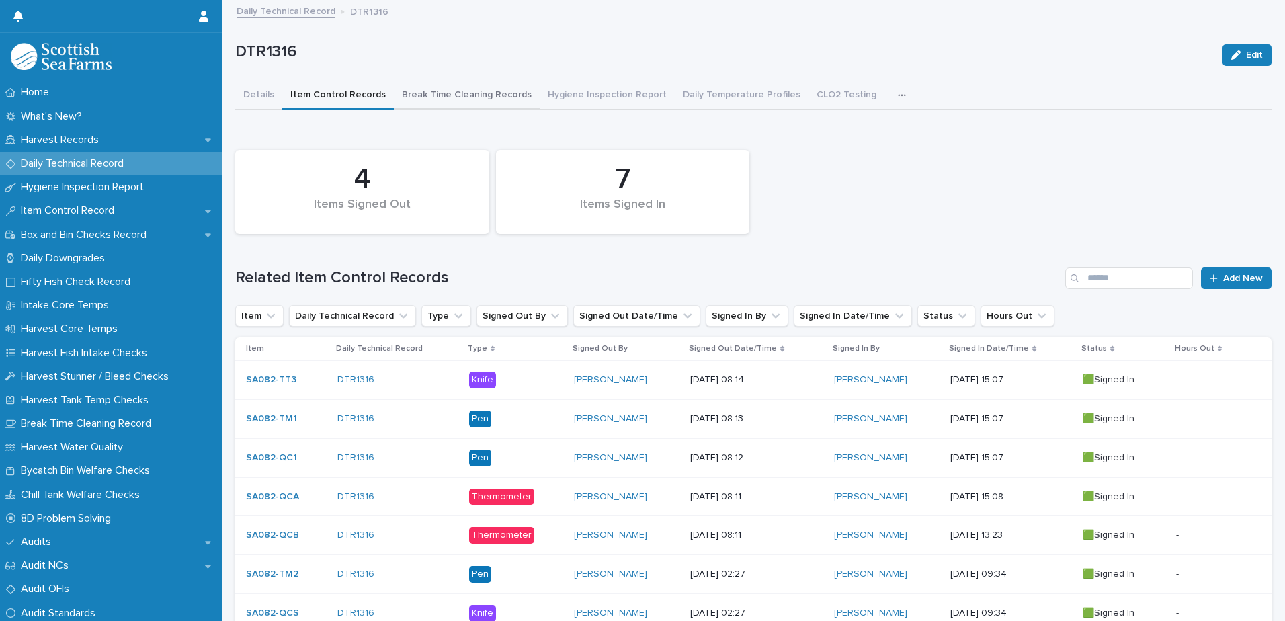
click at [477, 92] on button "Break Time Cleaning Records" at bounding box center [467, 96] width 146 height 28
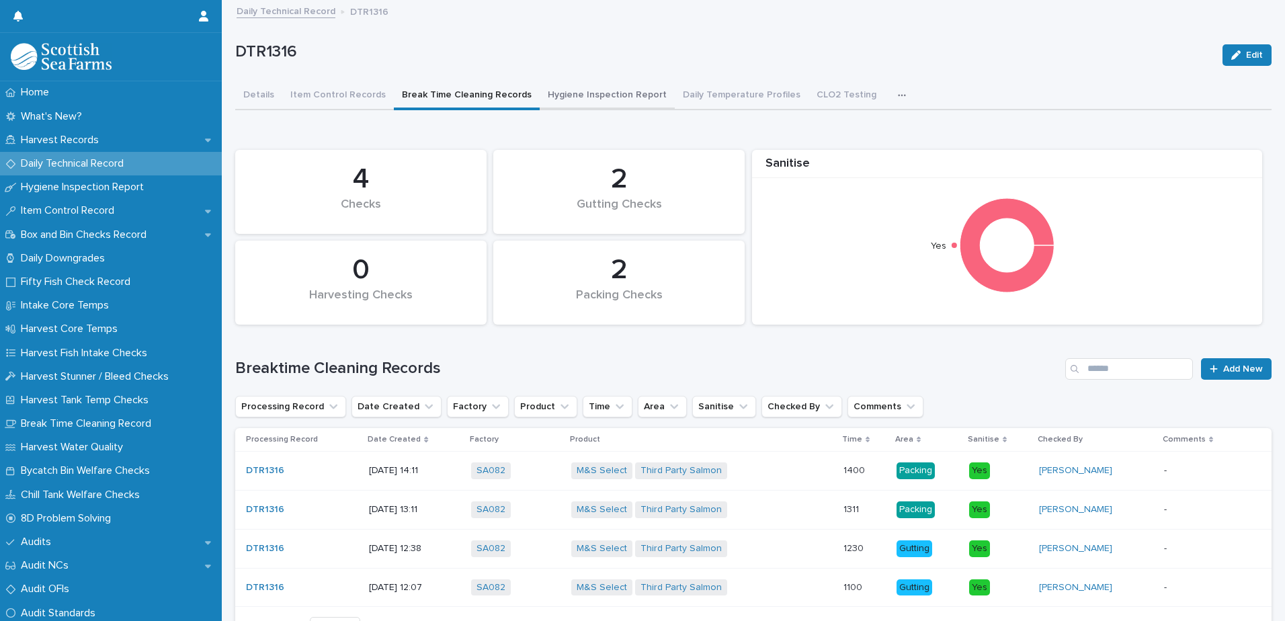
click at [561, 97] on button "Hygiene Inspection Report" at bounding box center [607, 96] width 135 height 28
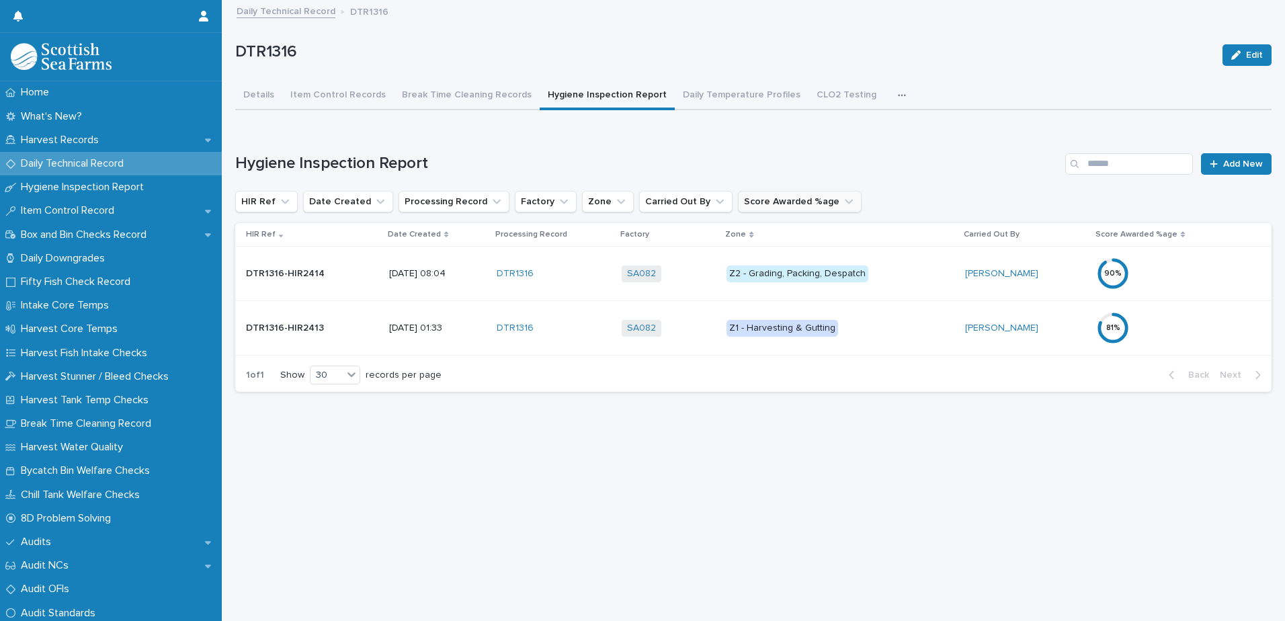
scroll to position [10, 0]
click at [710, 95] on button "Daily Temperature Profiles" at bounding box center [742, 96] width 134 height 28
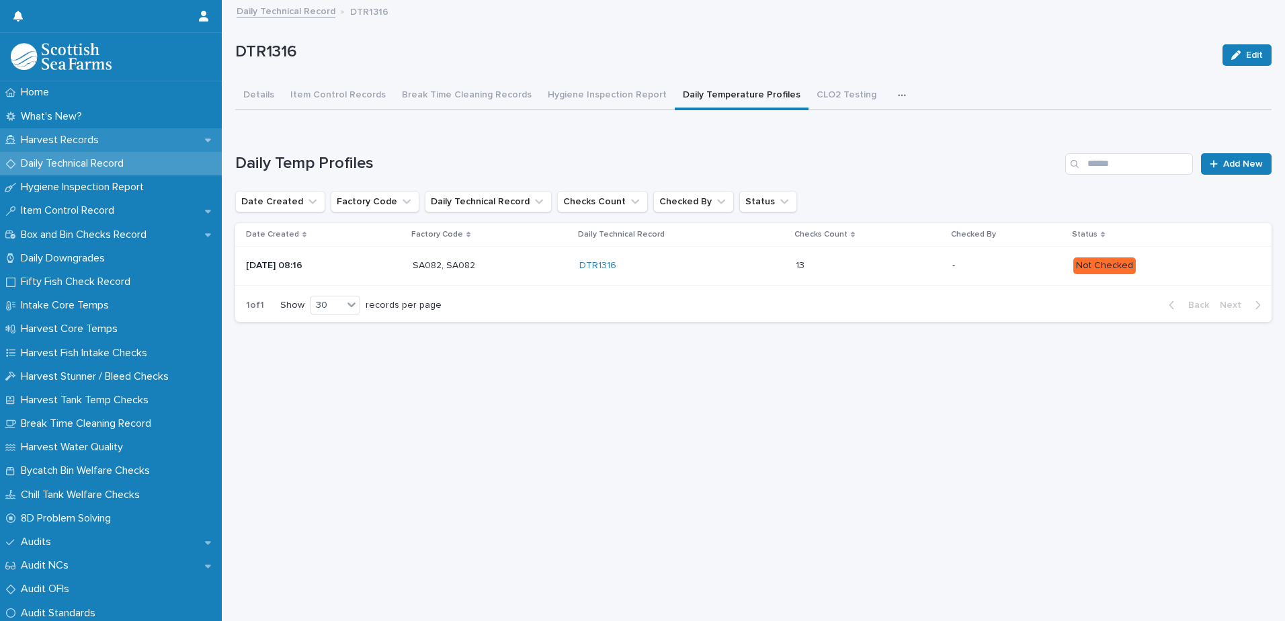
click at [112, 137] on div "Harvest Records" at bounding box center [111, 140] width 222 height 24
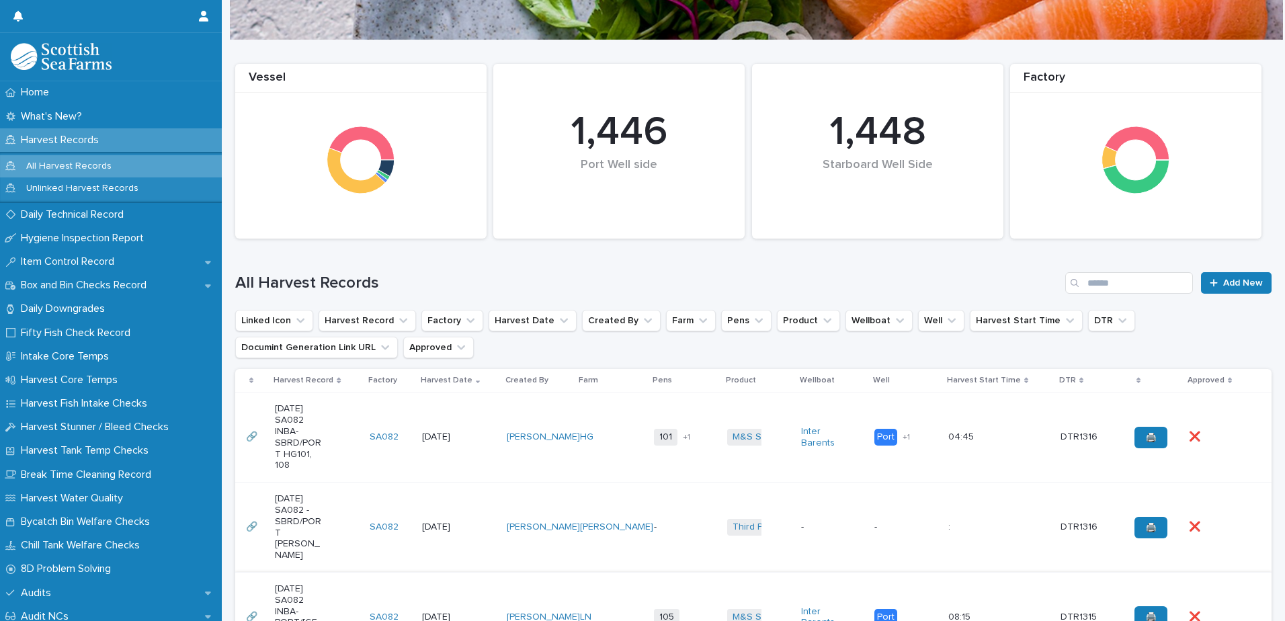
scroll to position [202, 0]
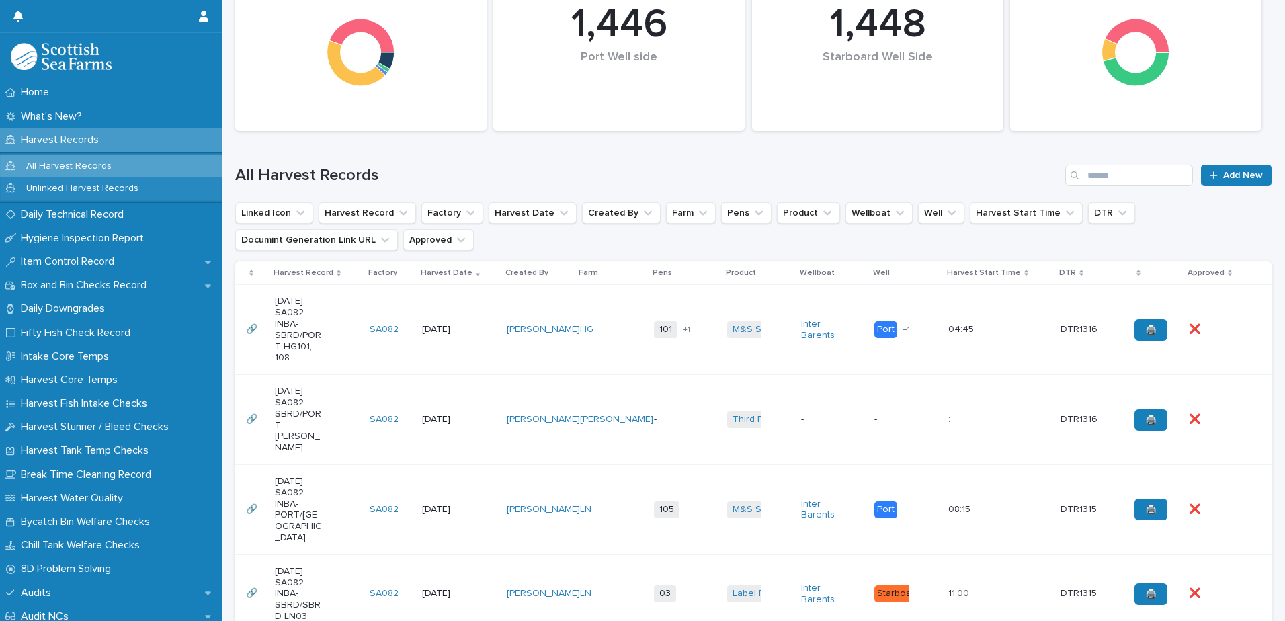
click at [337, 439] on div "[DATE] SA082 -SBRD/PORT [PERSON_NAME]" at bounding box center [317, 419] width 84 height 79
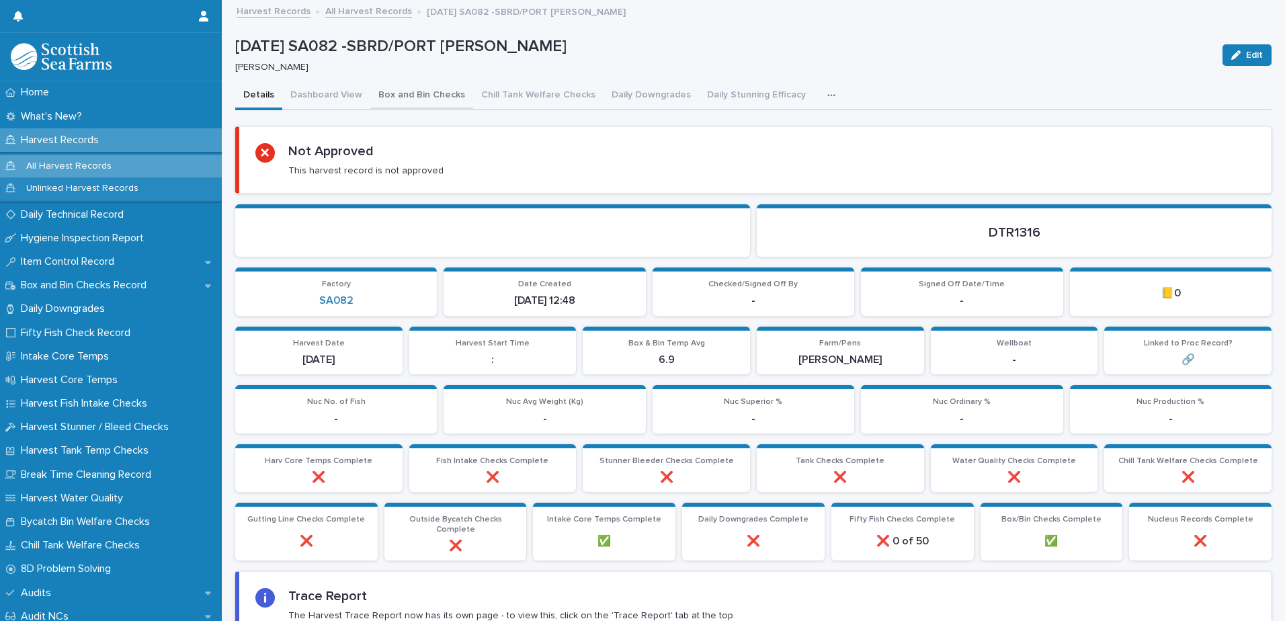
click at [339, 96] on button "Dashboard View" at bounding box center [326, 96] width 88 height 28
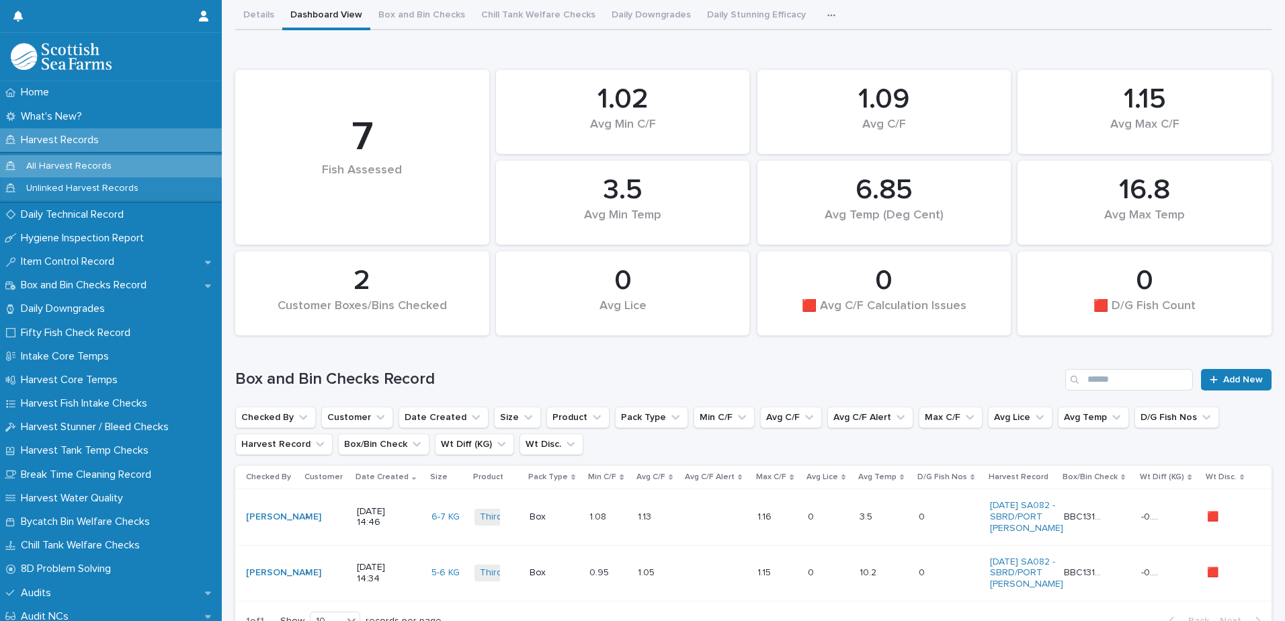
scroll to position [202, 0]
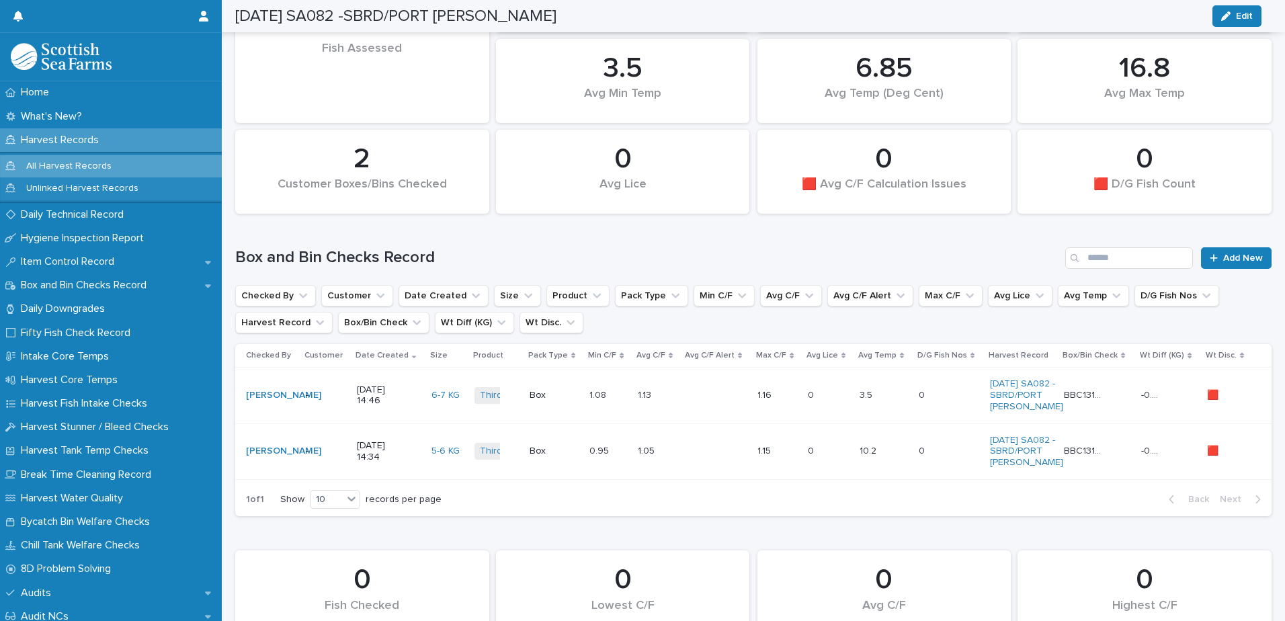
click at [892, 462] on div "10.2 10.2" at bounding box center [884, 451] width 48 height 22
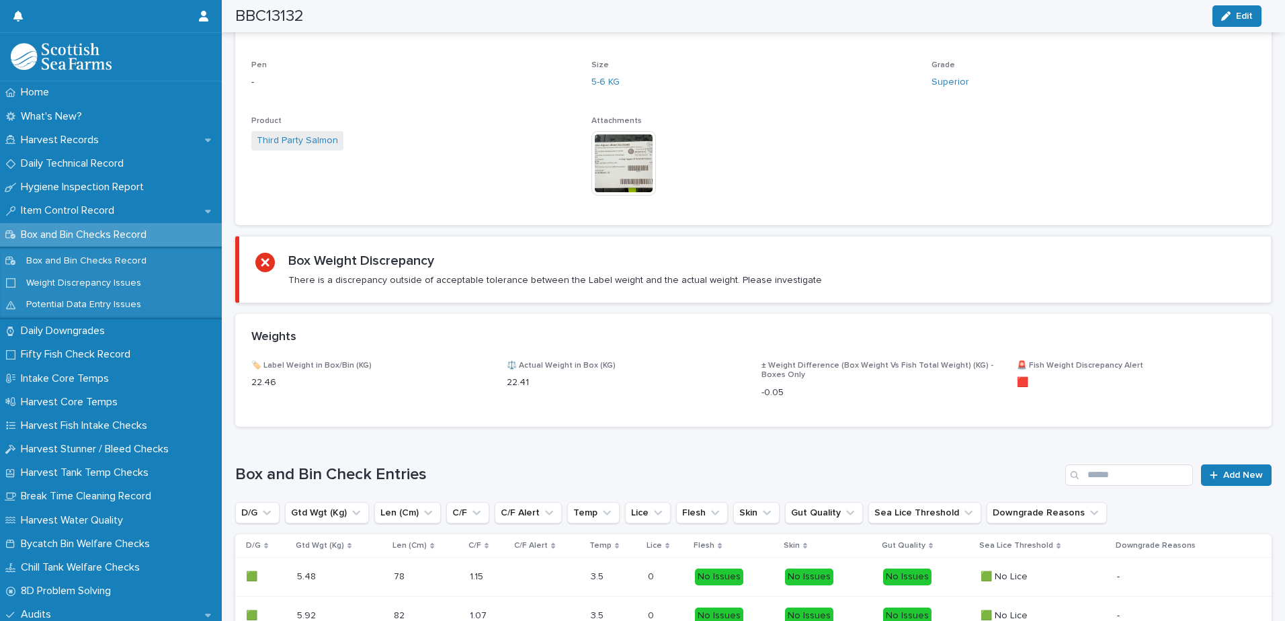
scroll to position [667, 0]
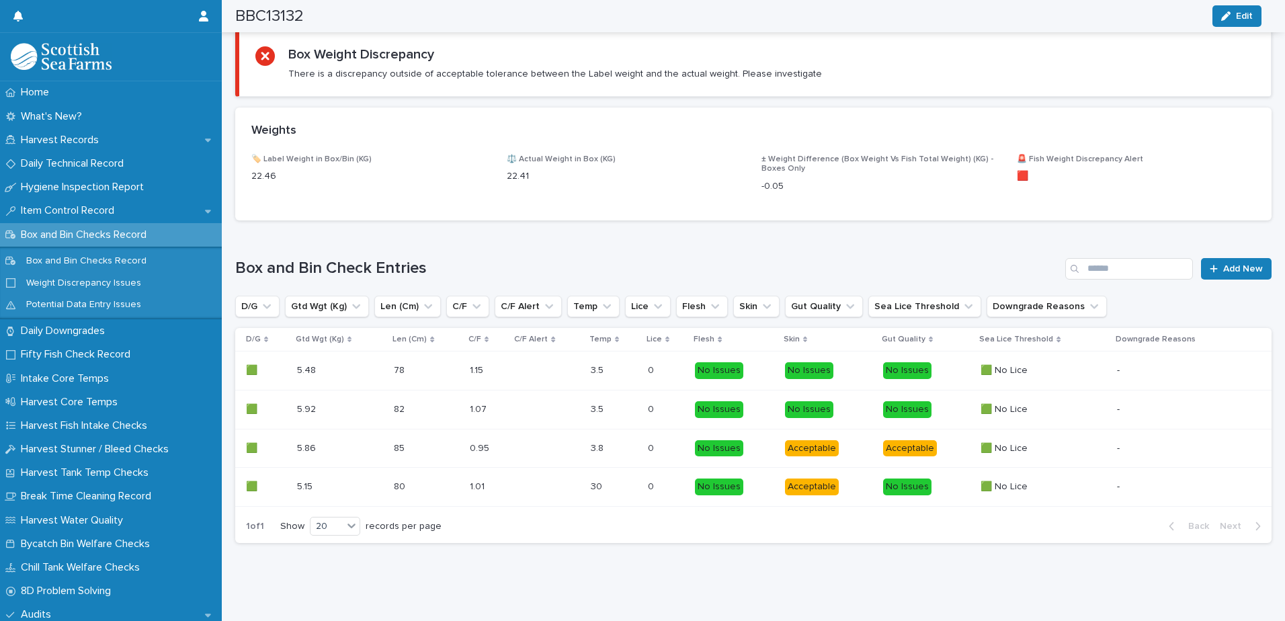
click at [615, 481] on p at bounding box center [605, 486] width 28 height 11
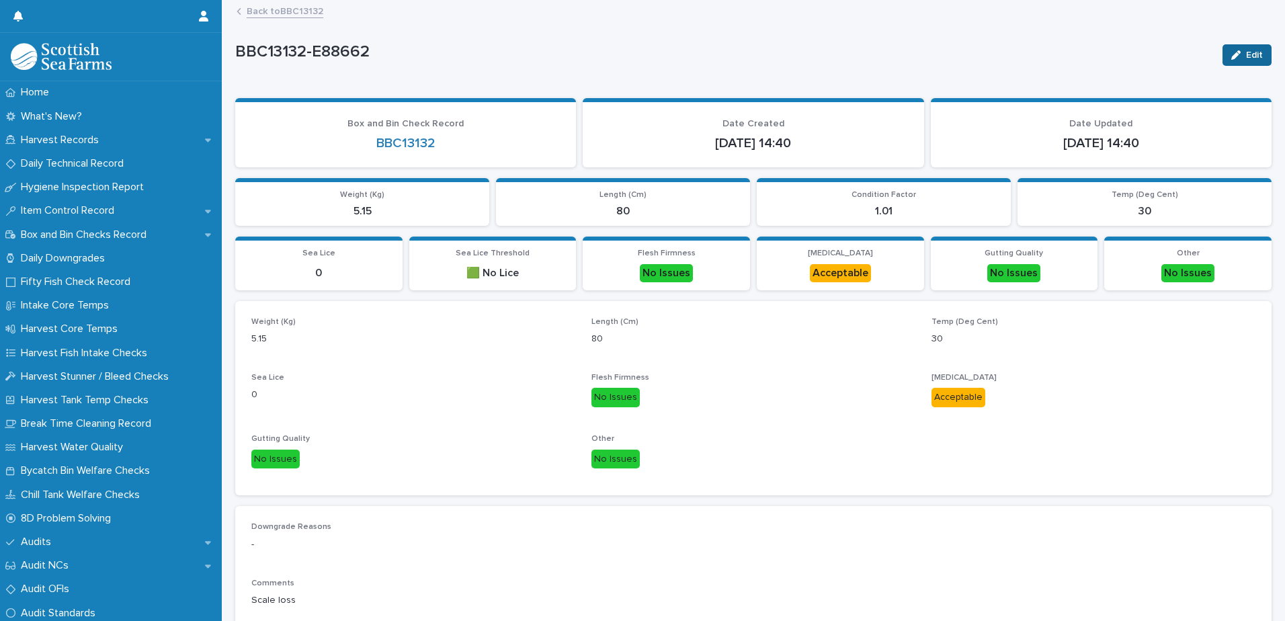
click at [1223, 60] on button "Edit" at bounding box center [1247, 55] width 49 height 22
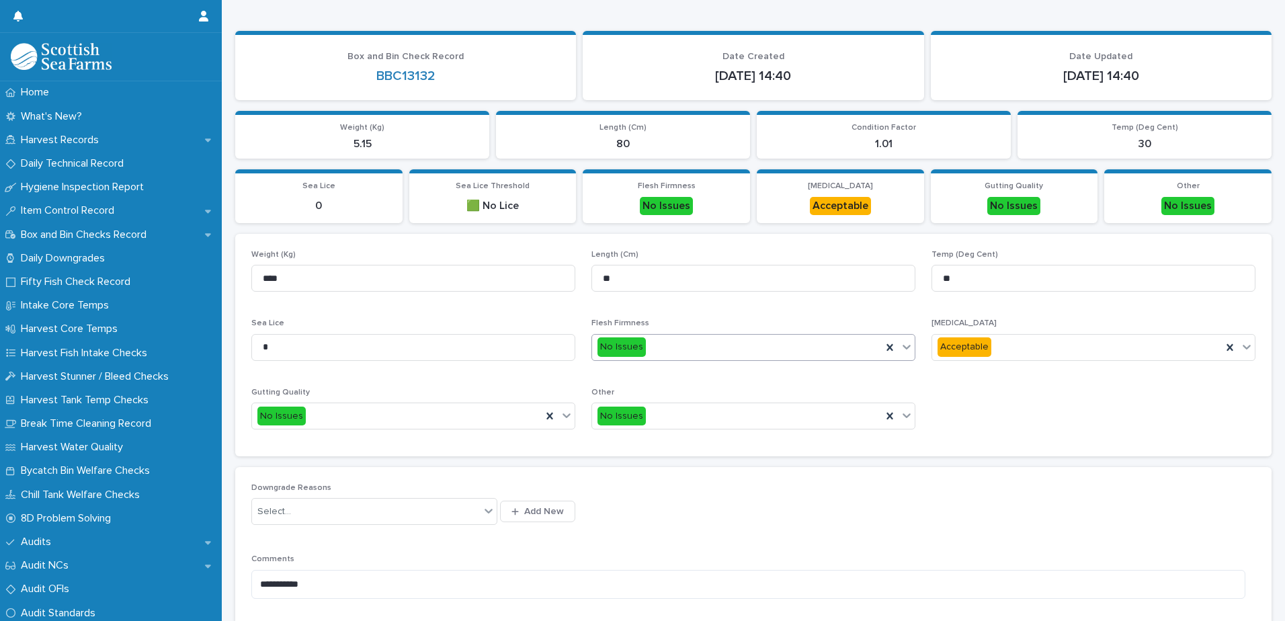
scroll to position [160, 0]
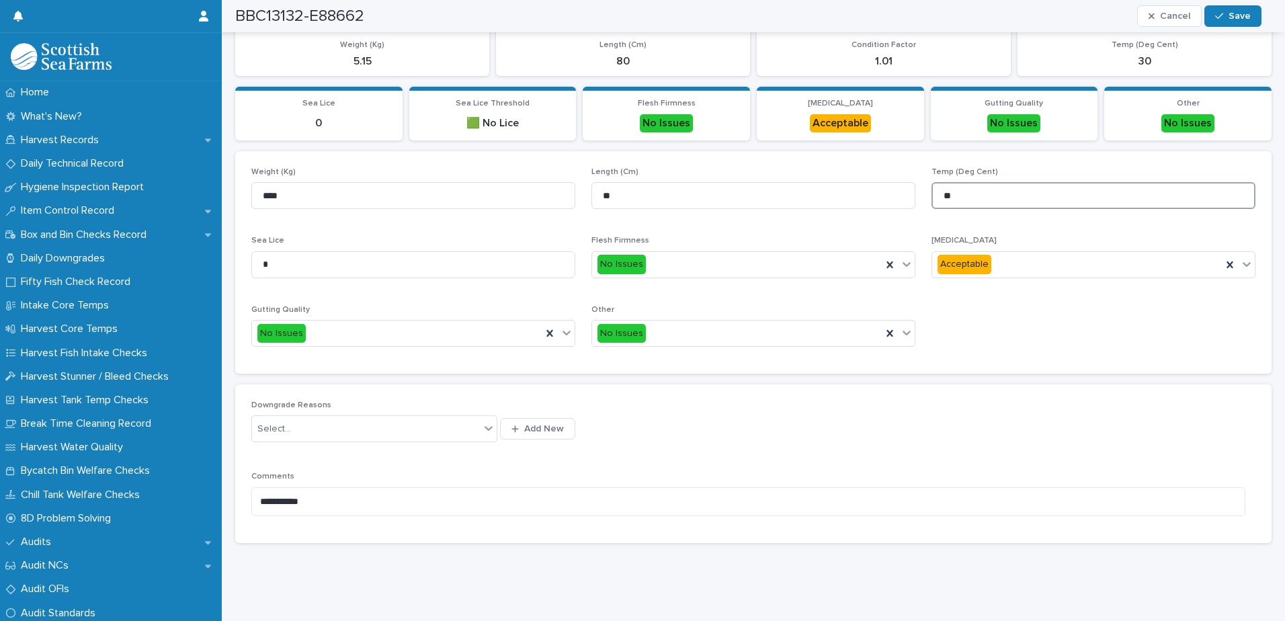
click at [942, 182] on input "**" at bounding box center [1094, 195] width 324 height 27
type input "***"
drag, startPoint x: 1244, startPoint y: 5, endPoint x: 1238, endPoint y: 13, distance: 10.1
click at [1242, 5] on div "BBC13132-E88662 Cancel Save" at bounding box center [748, 16] width 1027 height 32
click at [1237, 15] on span "Save" at bounding box center [1240, 15] width 22 height 9
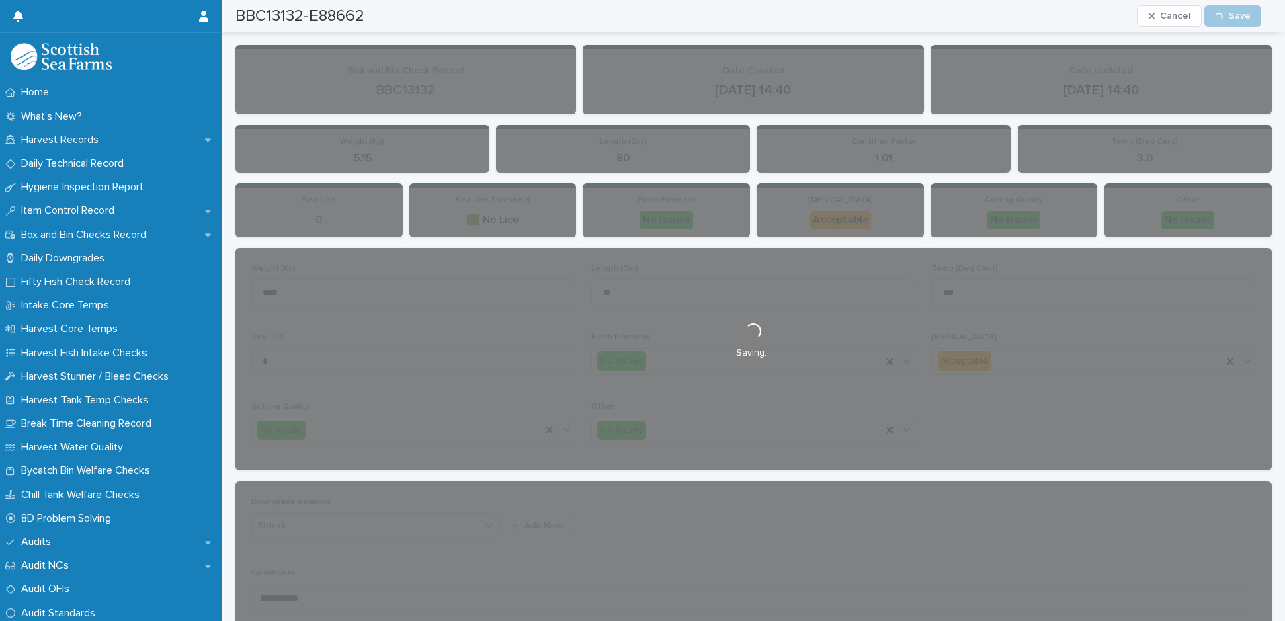
scroll to position [0, 0]
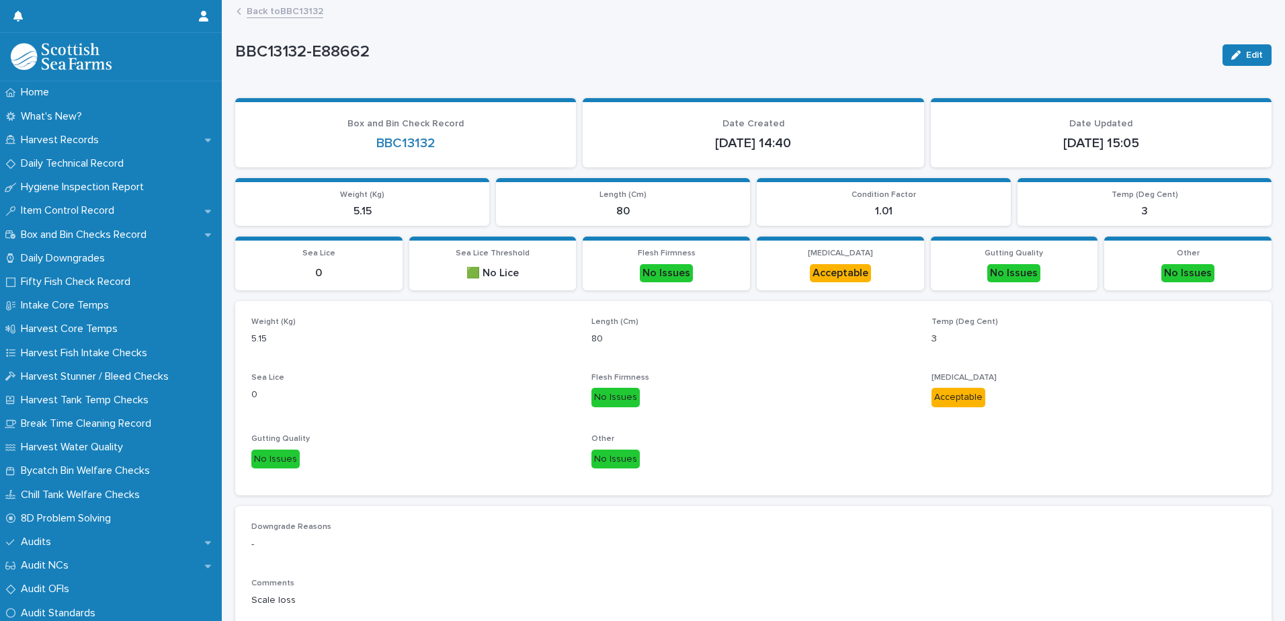
click at [323, 6] on div "Back to BBC13132" at bounding box center [759, 12] width 1059 height 19
click at [310, 9] on link "Back to BBC13132" at bounding box center [285, 10] width 77 height 15
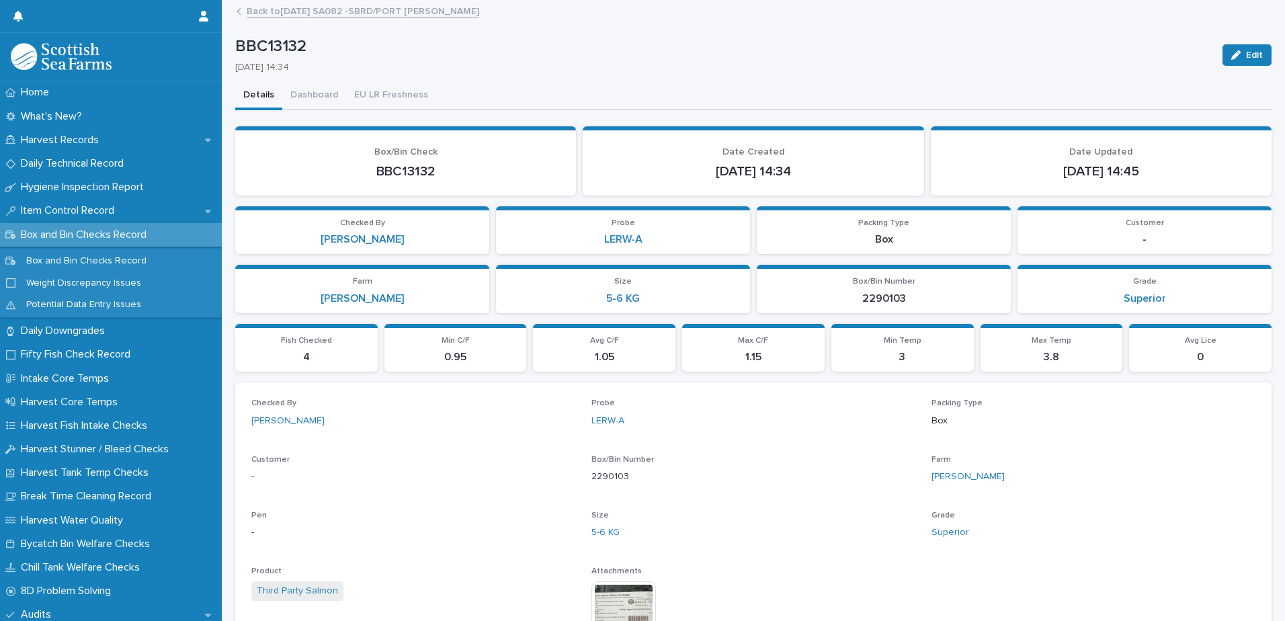
click at [346, 15] on link "Back to 22-08-2025 SA082 -SBRD/PORT COOKE" at bounding box center [363, 10] width 233 height 15
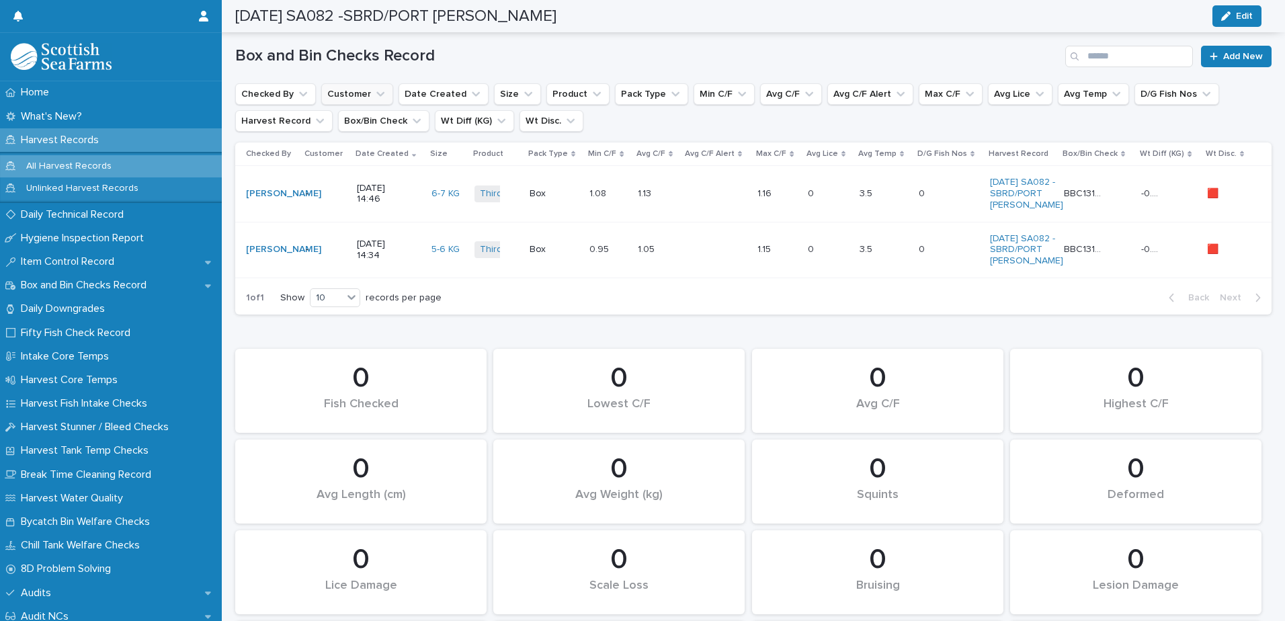
scroll to position [269, 0]
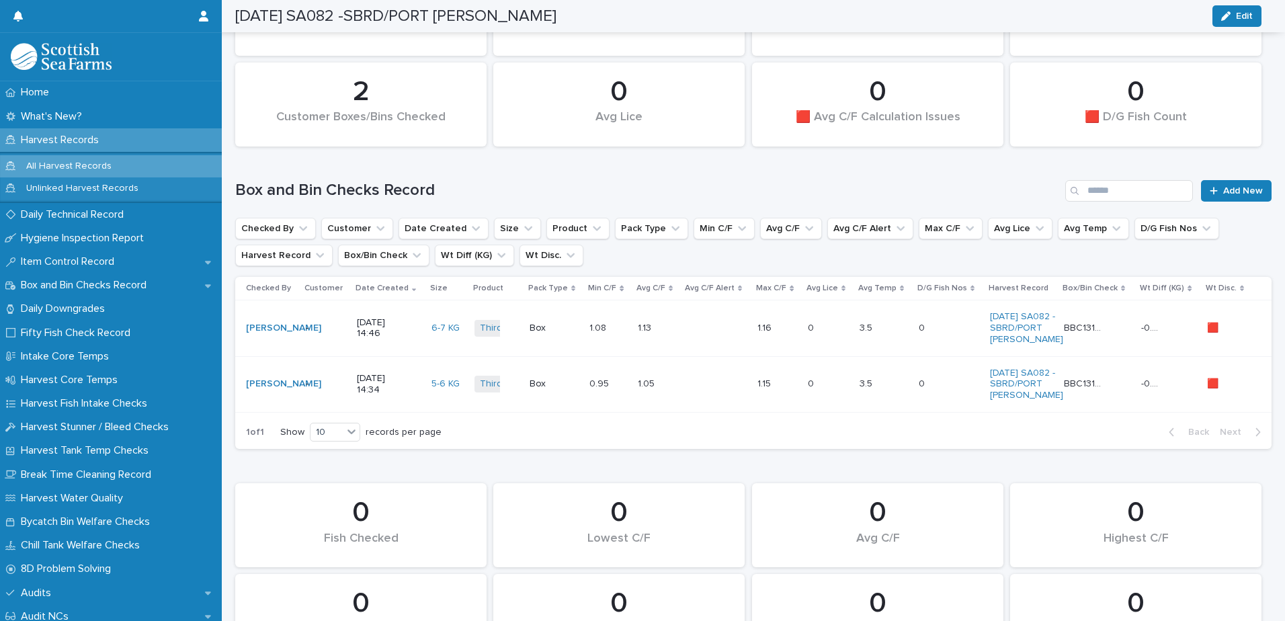
click at [879, 354] on td "3.5 3.5" at bounding box center [883, 328] width 59 height 56
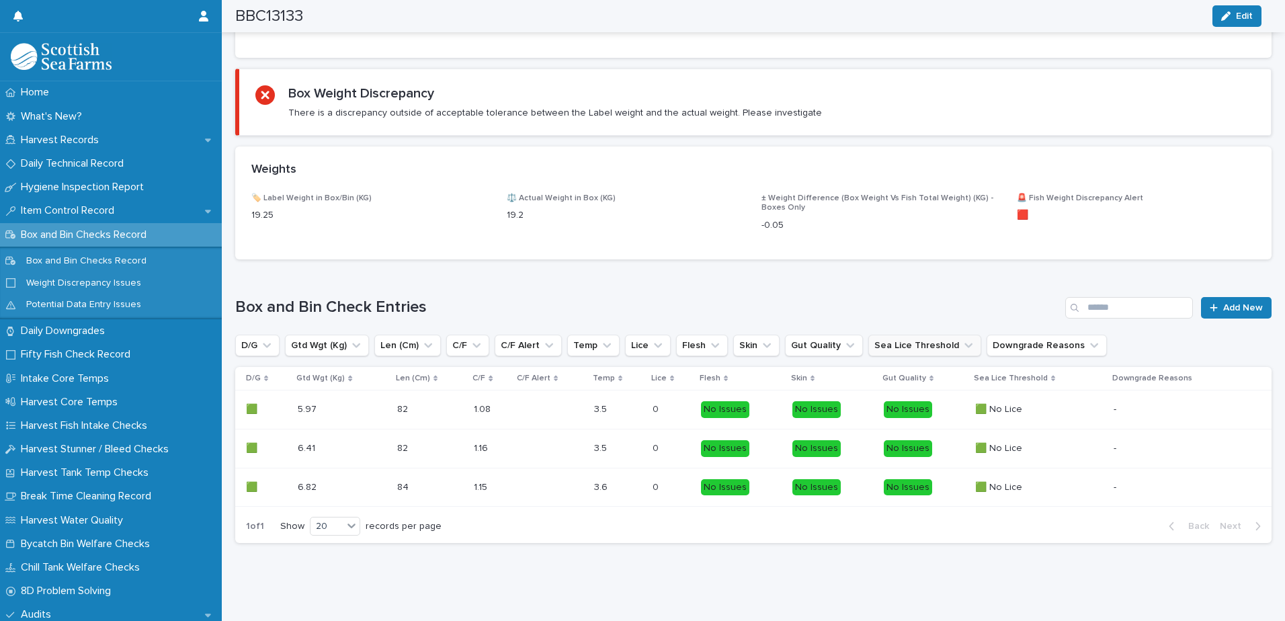
scroll to position [628, 0]
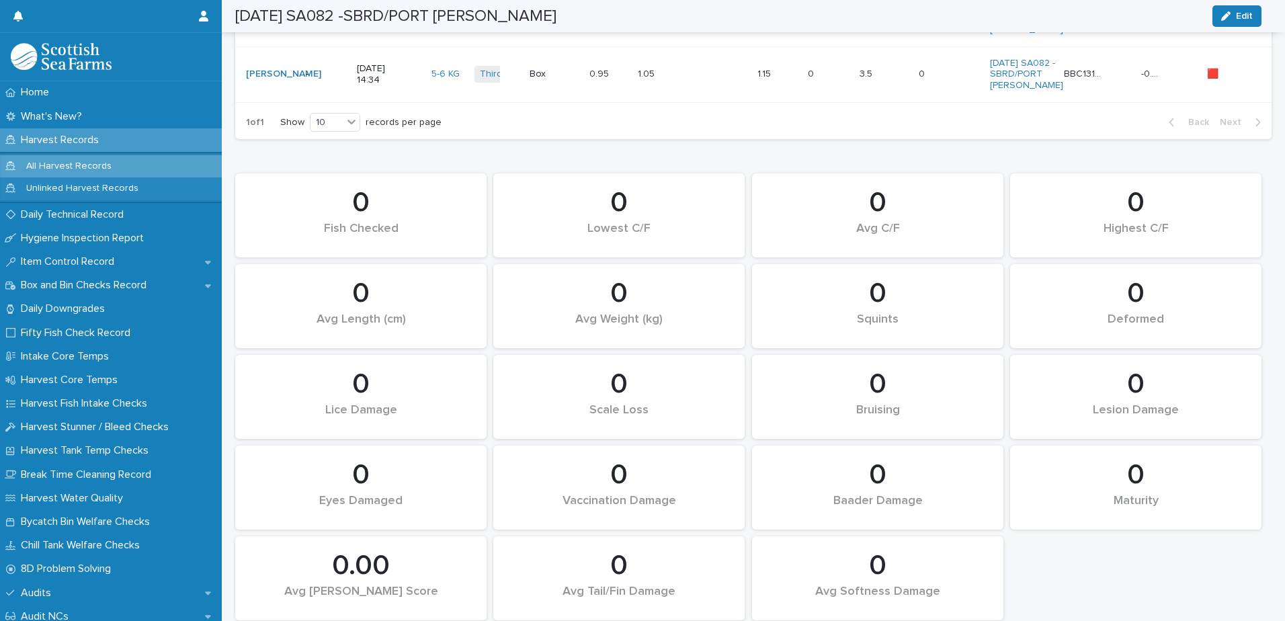
scroll to position [175, 0]
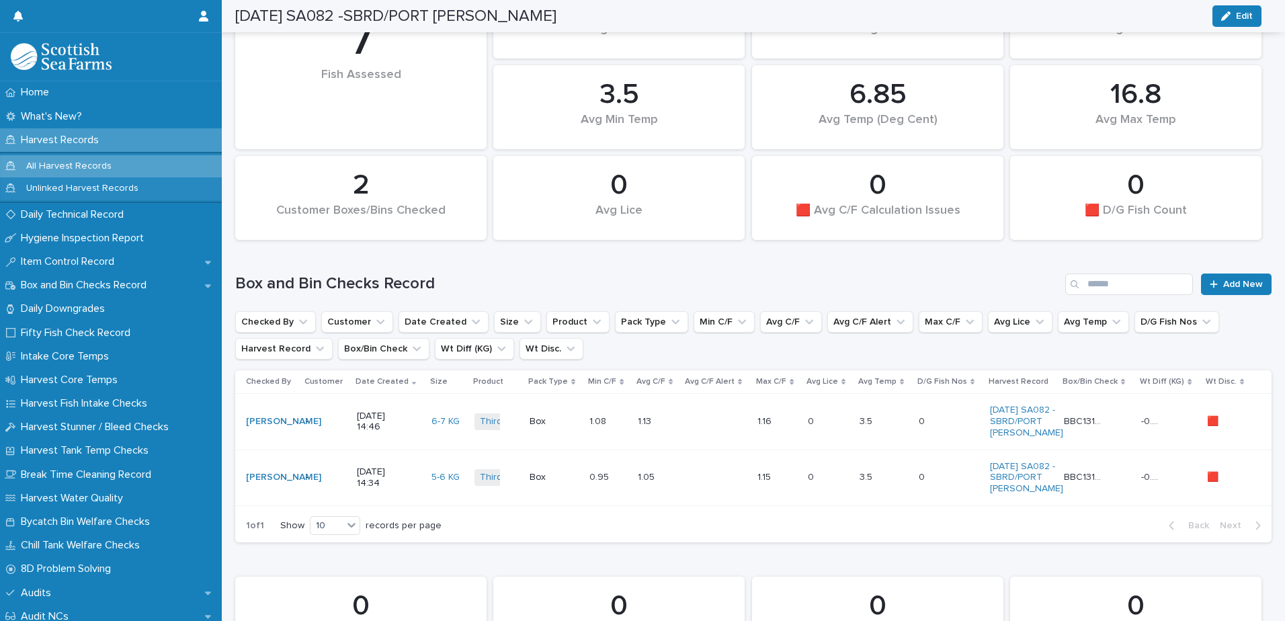
click at [700, 483] on p at bounding box center [706, 477] width 40 height 11
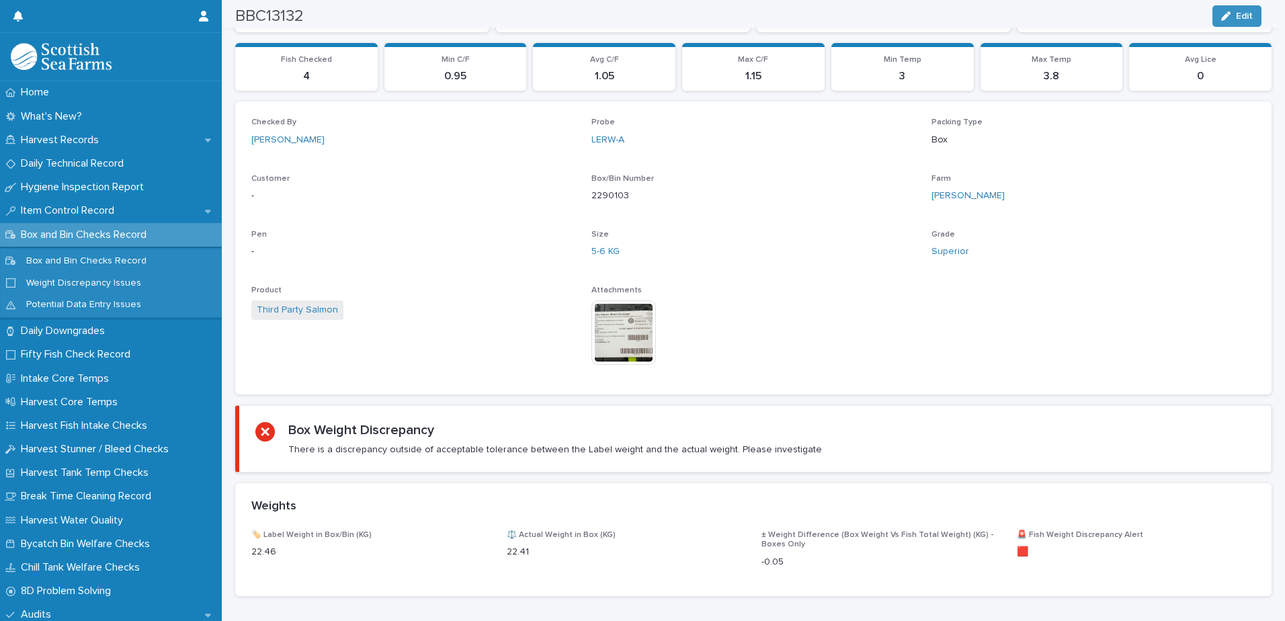
scroll to position [667, 0]
